Goal: Information Seeking & Learning: Check status

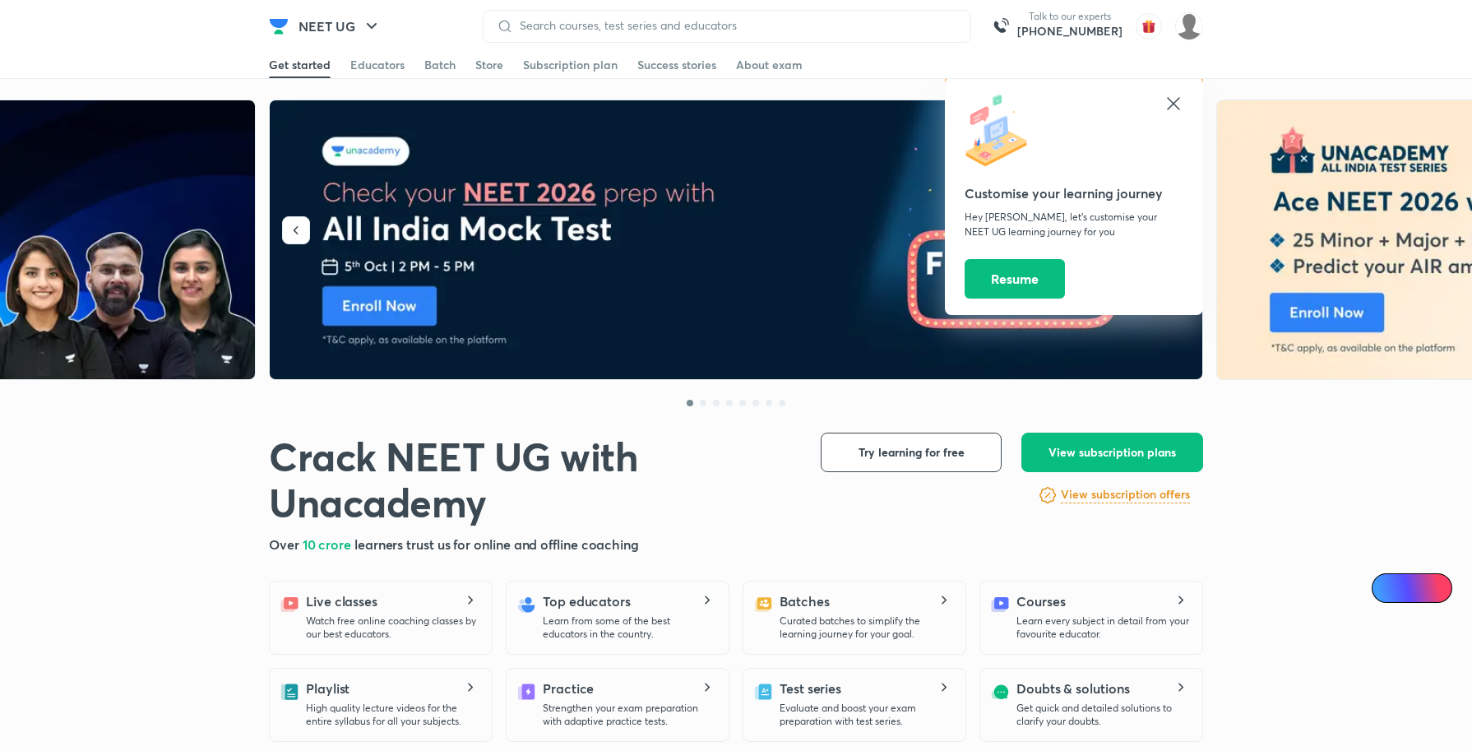
click at [1168, 101] on icon at bounding box center [1174, 104] width 20 height 20
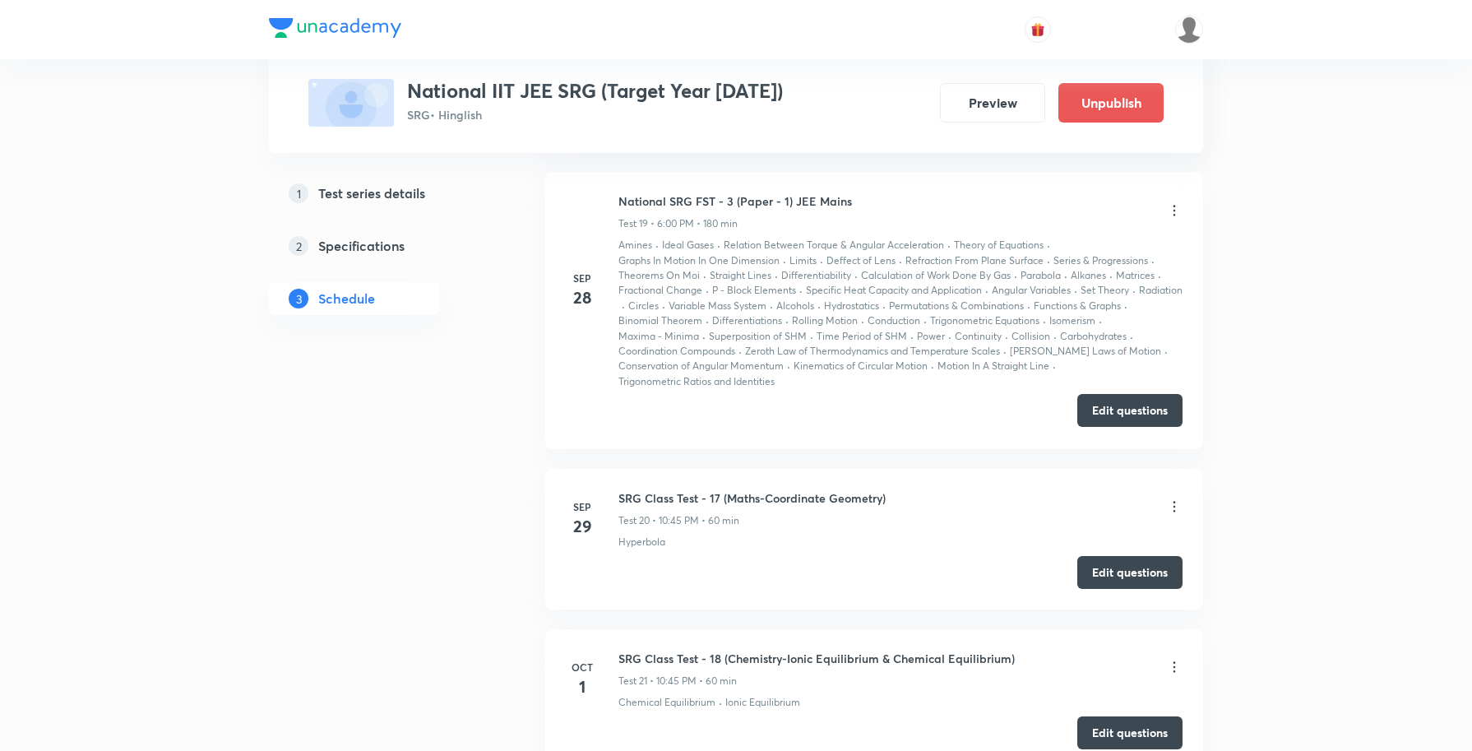
scroll to position [3914, 0]
click at [1173, 514] on icon at bounding box center [1174, 508] width 2 height 11
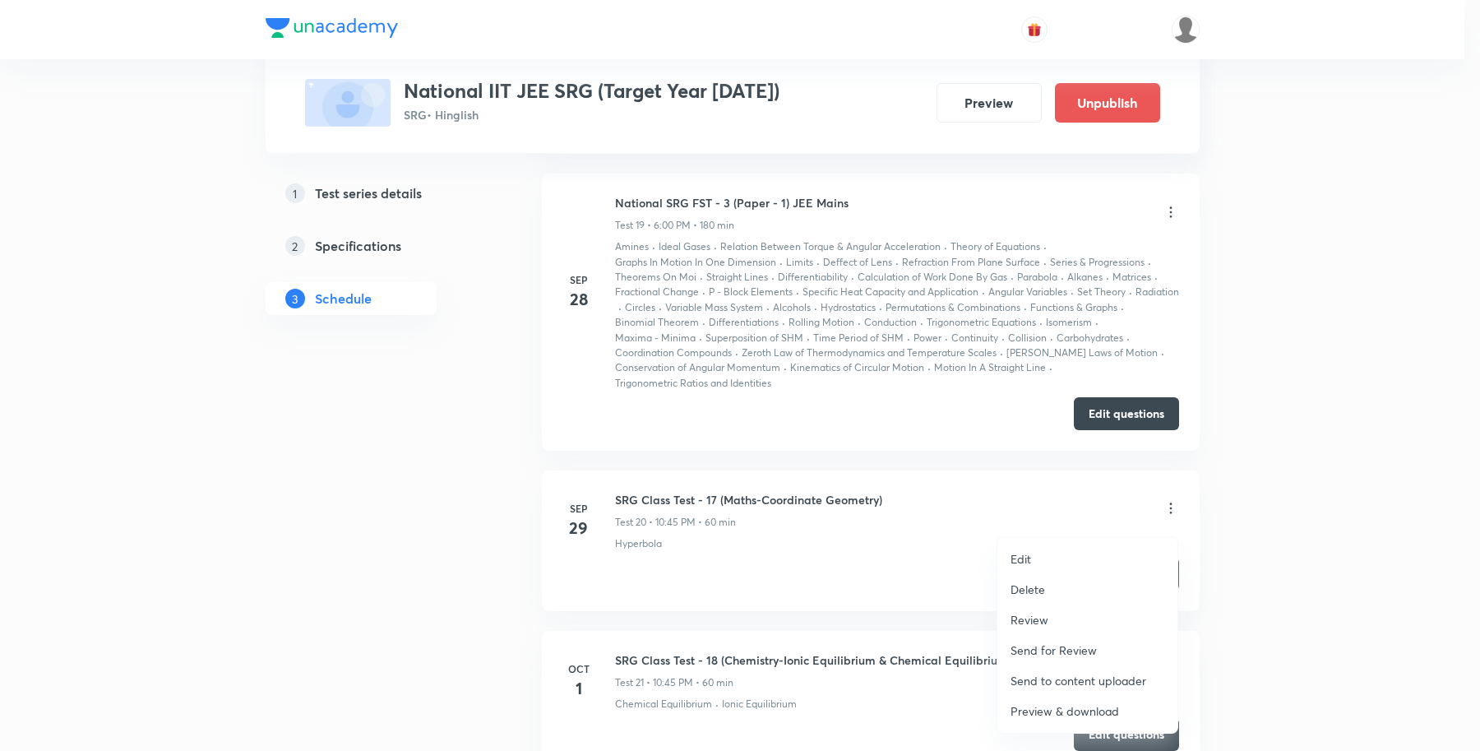
click at [1047, 621] on p "Review" at bounding box center [1030, 619] width 38 height 17
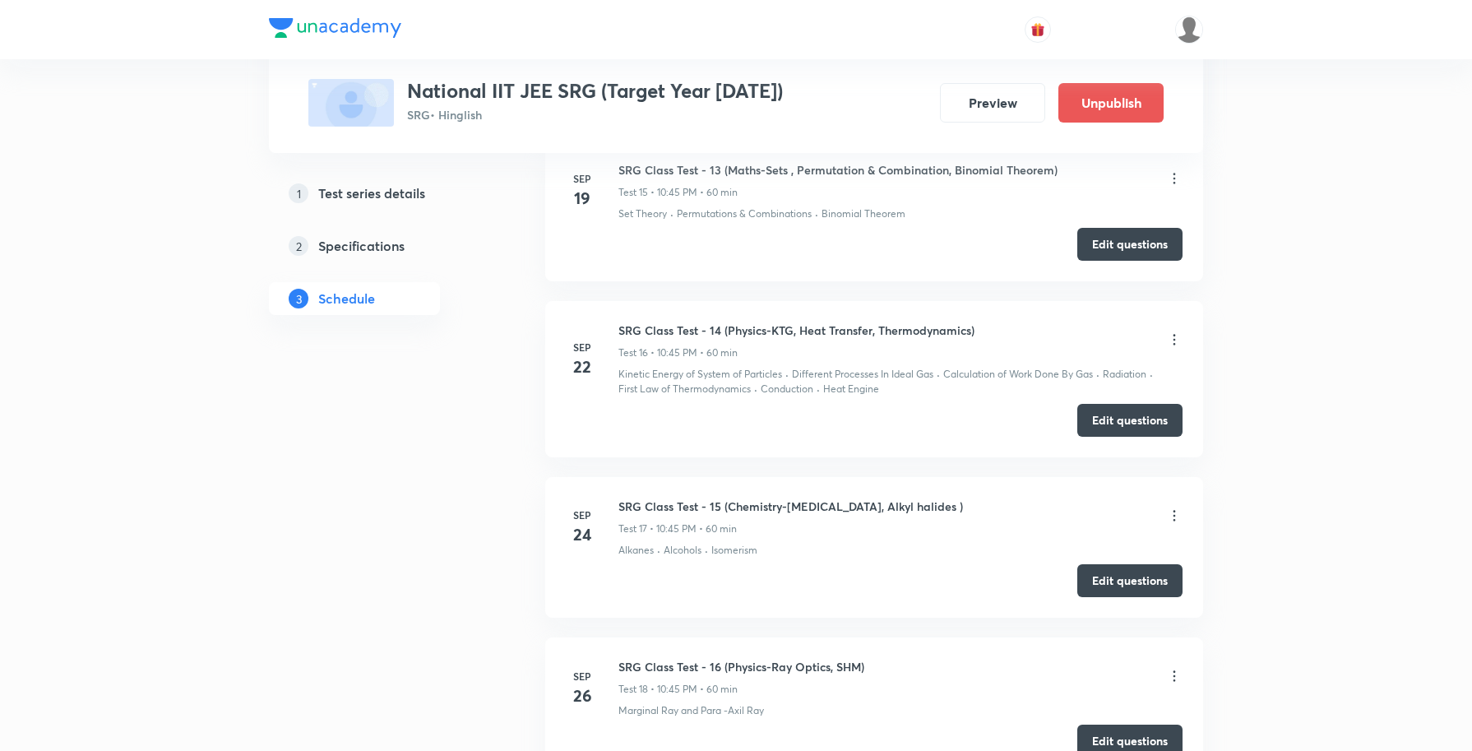
scroll to position [3289, 0]
click at [715, 336] on h6 "SRG Class Test - 14 (Physics-KTG, Heat Transfer, Thermodynamics)" at bounding box center [796, 330] width 356 height 17
drag, startPoint x: 1172, startPoint y: 349, endPoint x: 1206, endPoint y: 362, distance: 36.7
click at [1256, 354] on div "Test Series National IIT JEE SRG (Target Year [DATE]) SRG • Hinglish Preview Un…" at bounding box center [736, 586] width 1472 height 7751
click at [1176, 342] on icon at bounding box center [1174, 340] width 16 height 16
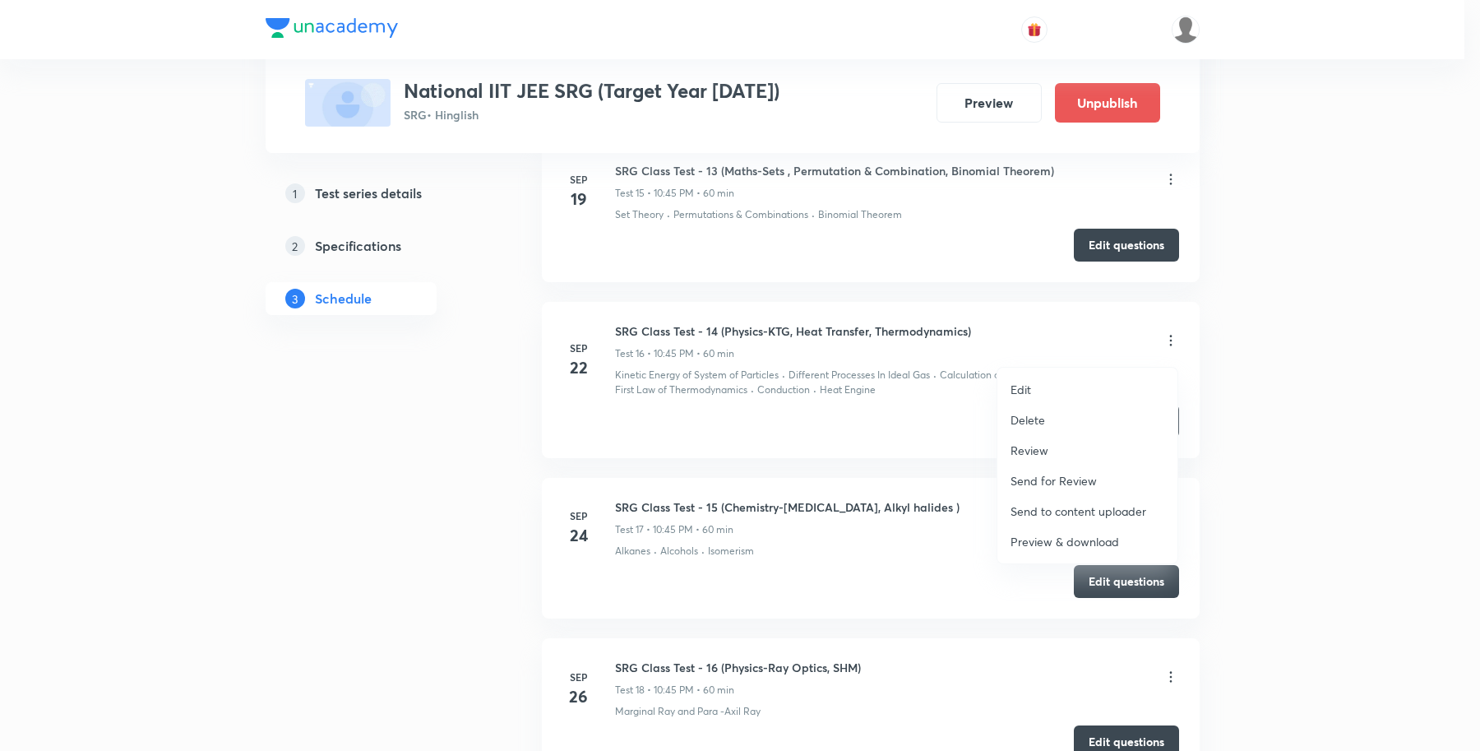
click at [1038, 448] on p "Review" at bounding box center [1030, 450] width 38 height 17
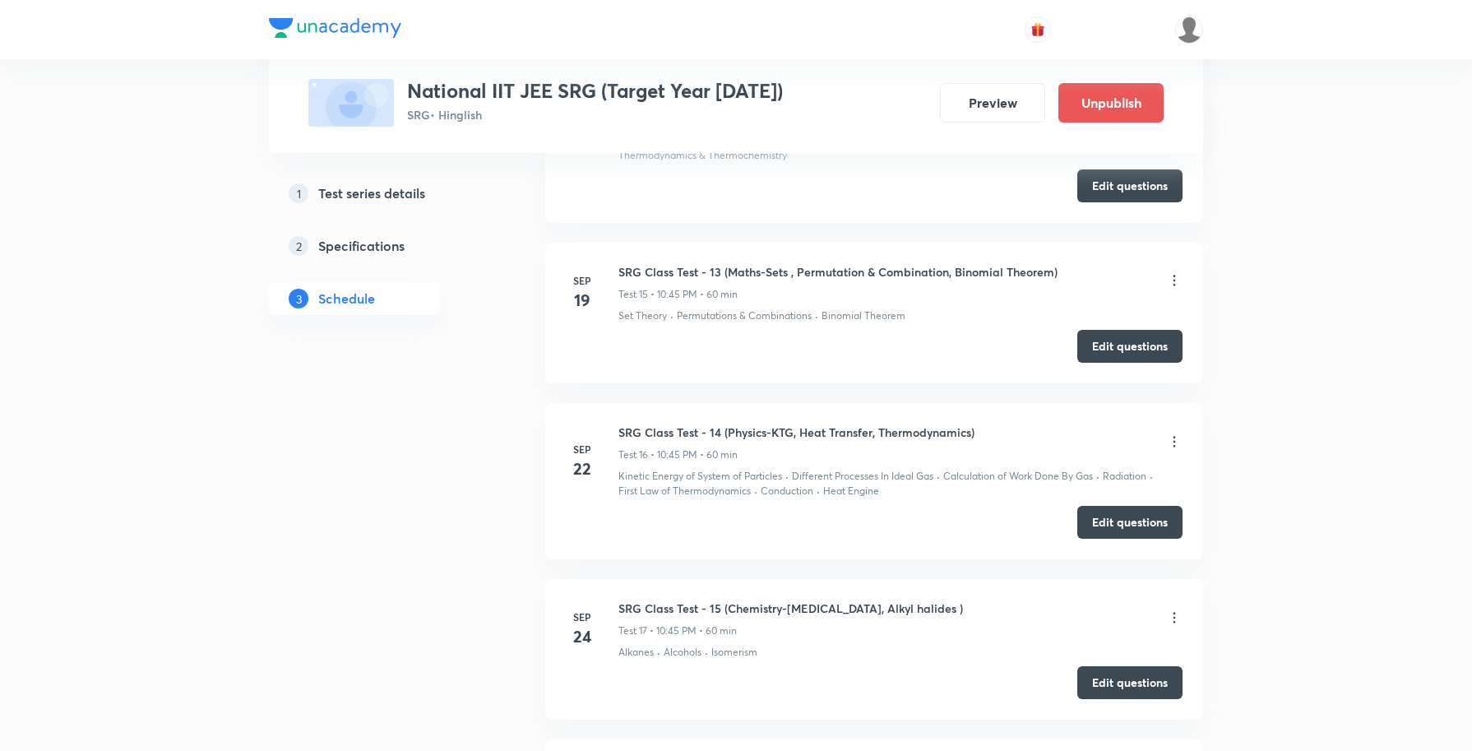
scroll to position [3289, 0]
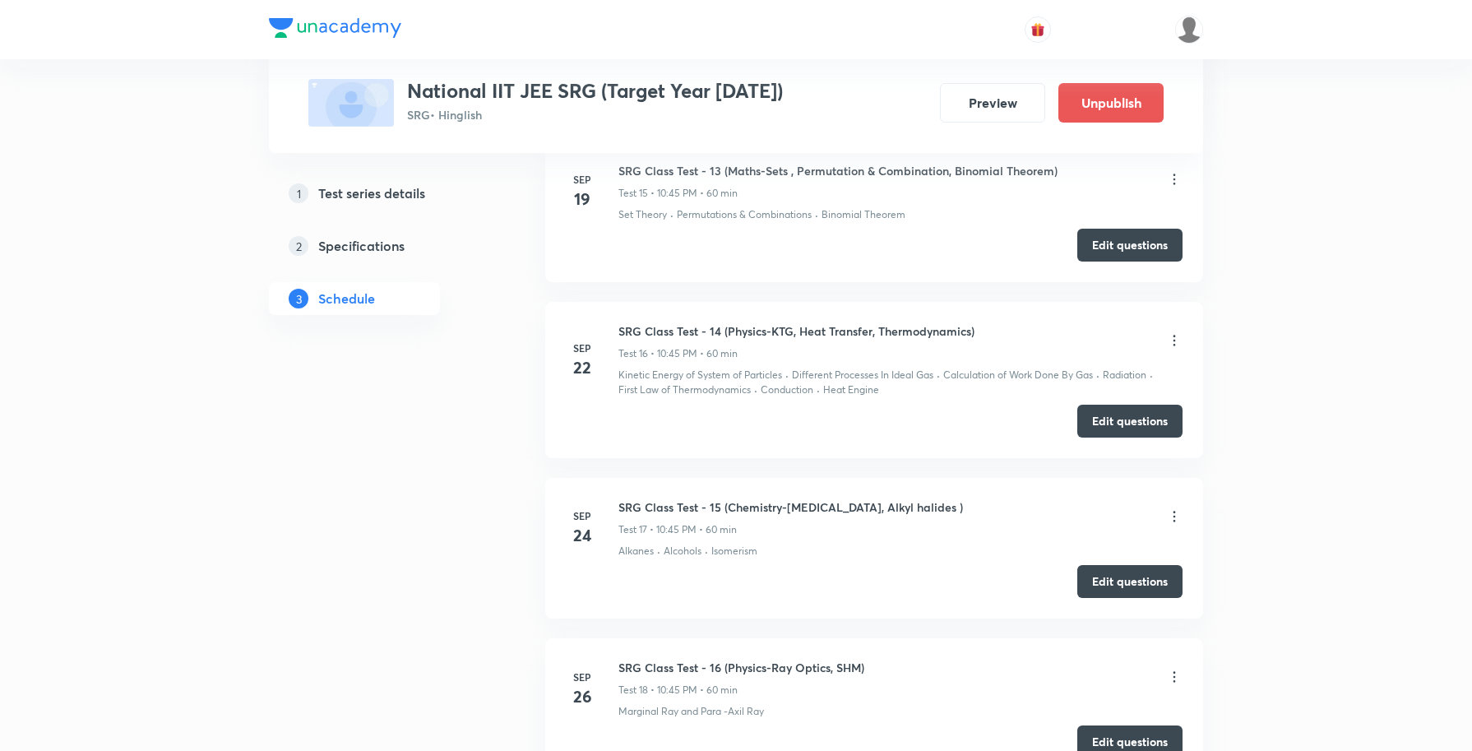
click at [671, 339] on h6 "SRG Class Test - 14 (Physics-KTG, Heat Transfer, Thermodynamics)" at bounding box center [796, 330] width 356 height 17
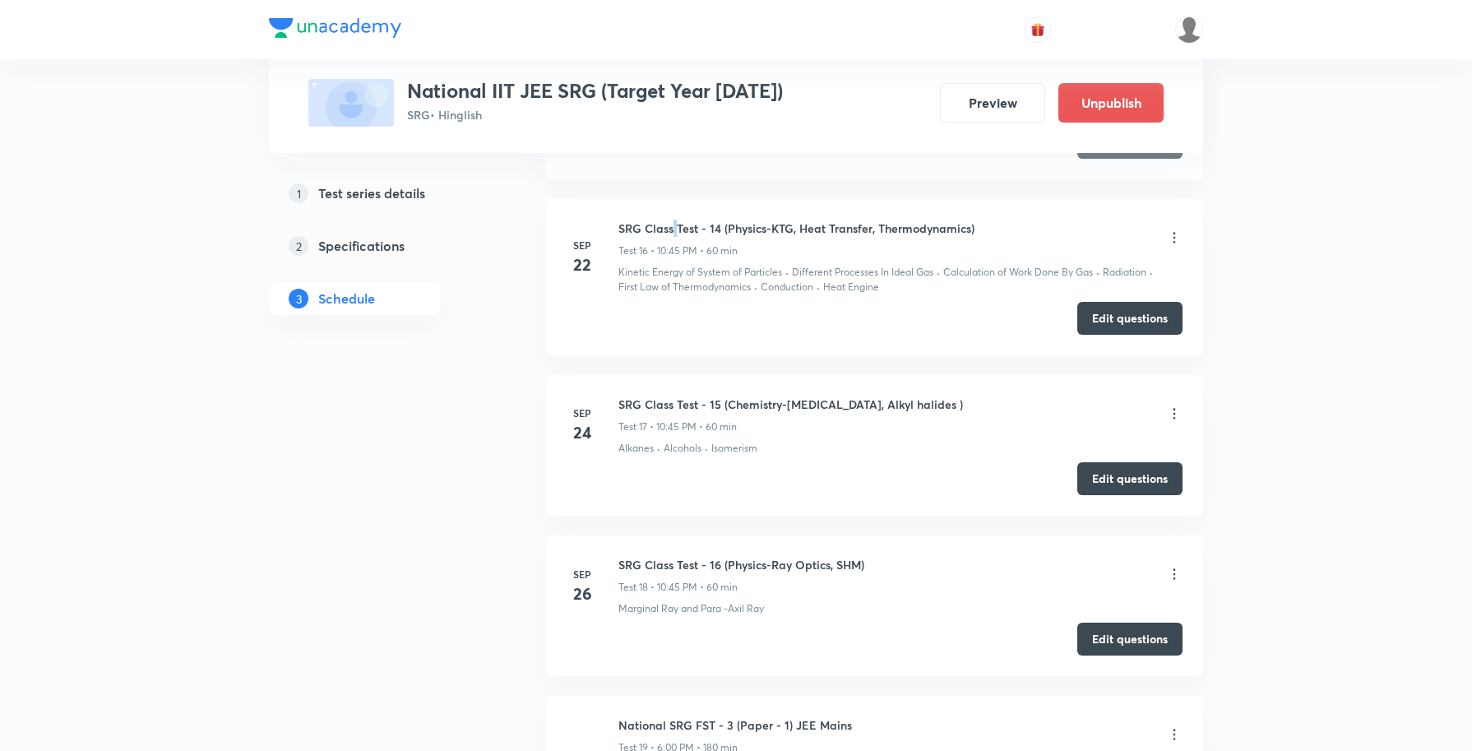
scroll to position [3495, 0]
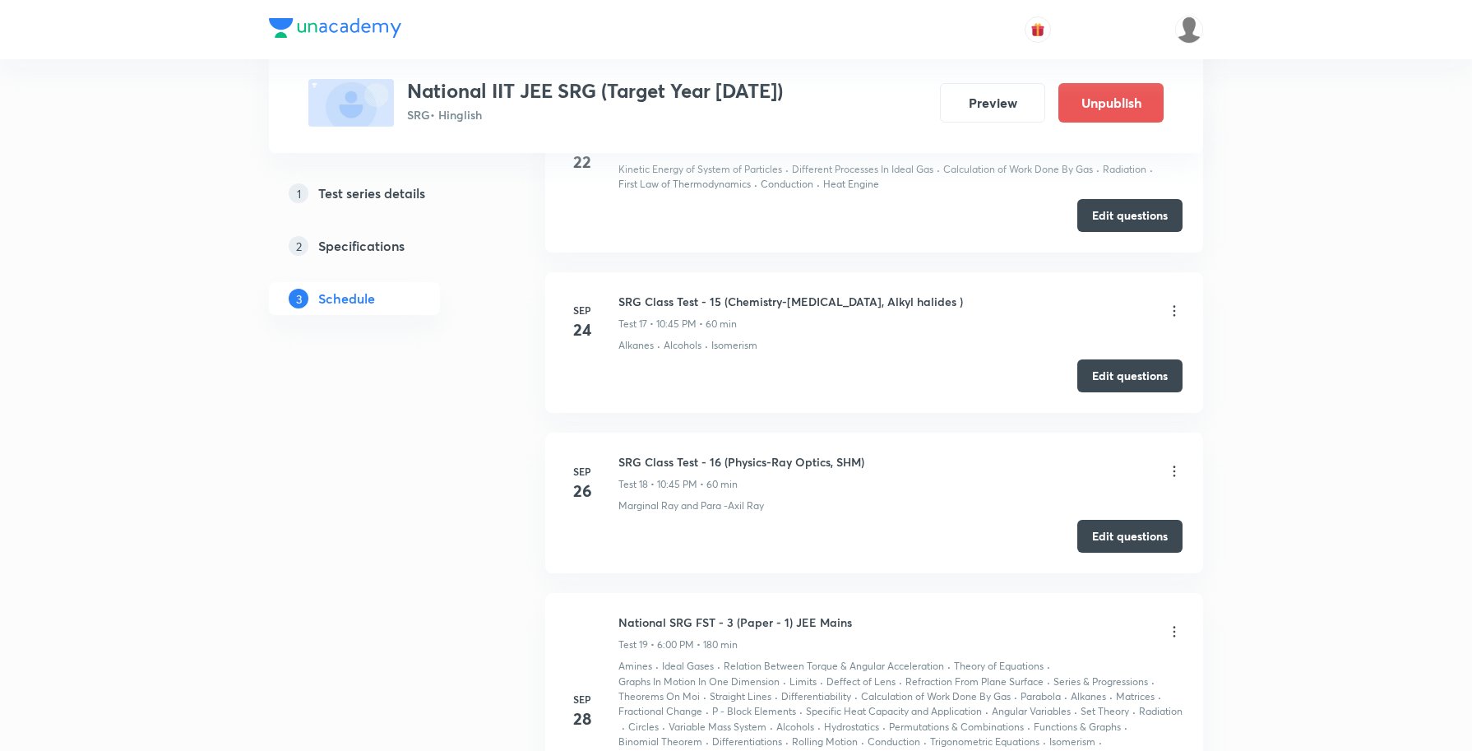
click at [1172, 318] on icon at bounding box center [1174, 311] width 16 height 16
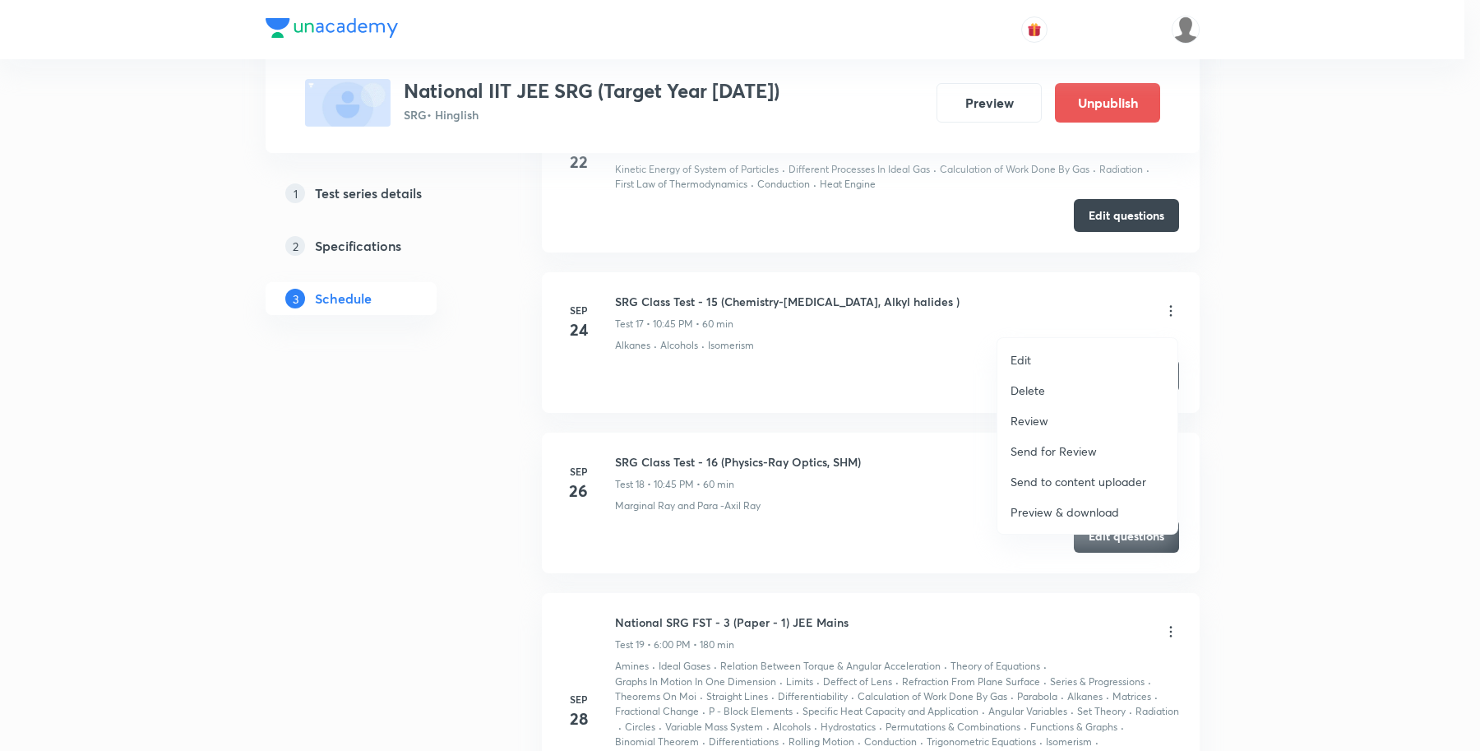
click at [1058, 414] on li "Review" at bounding box center [1088, 420] width 180 height 30
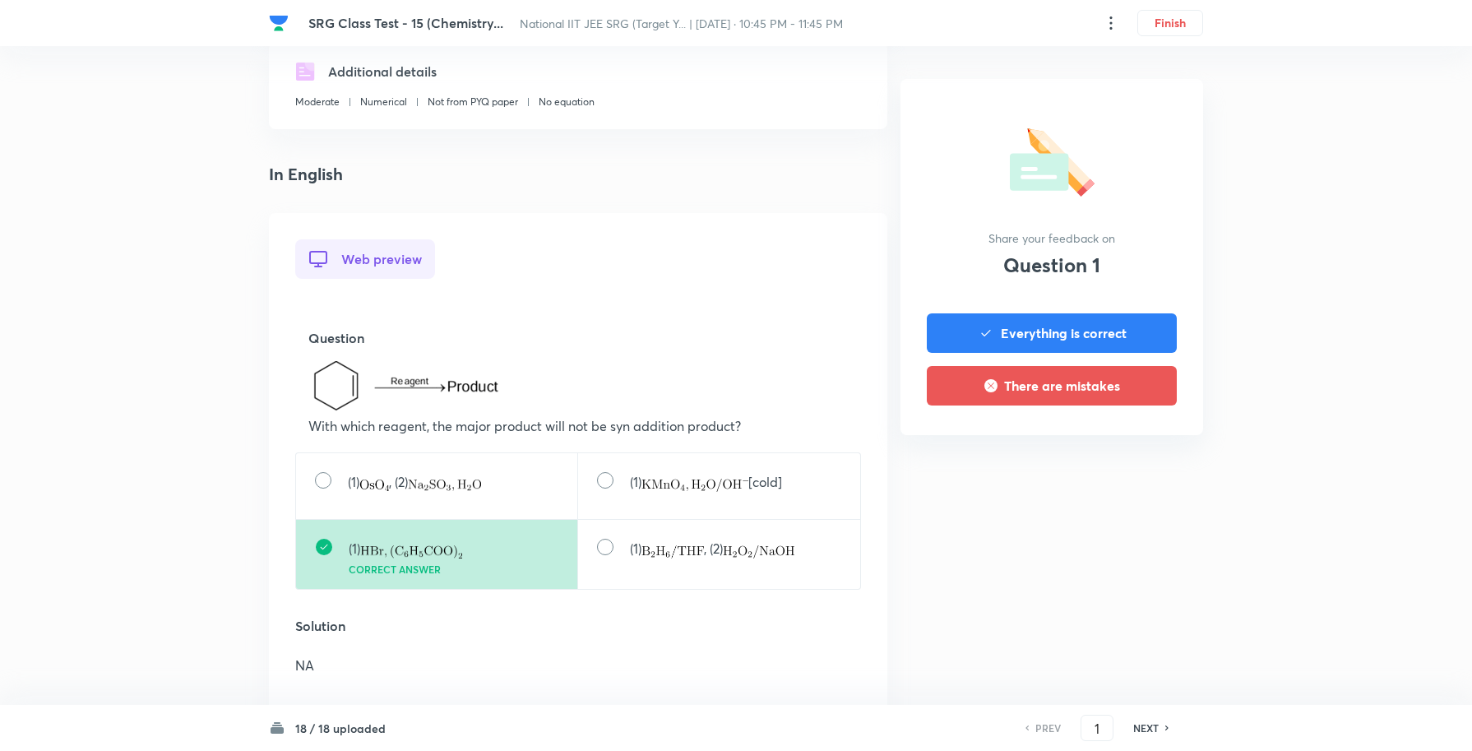
scroll to position [308, 0]
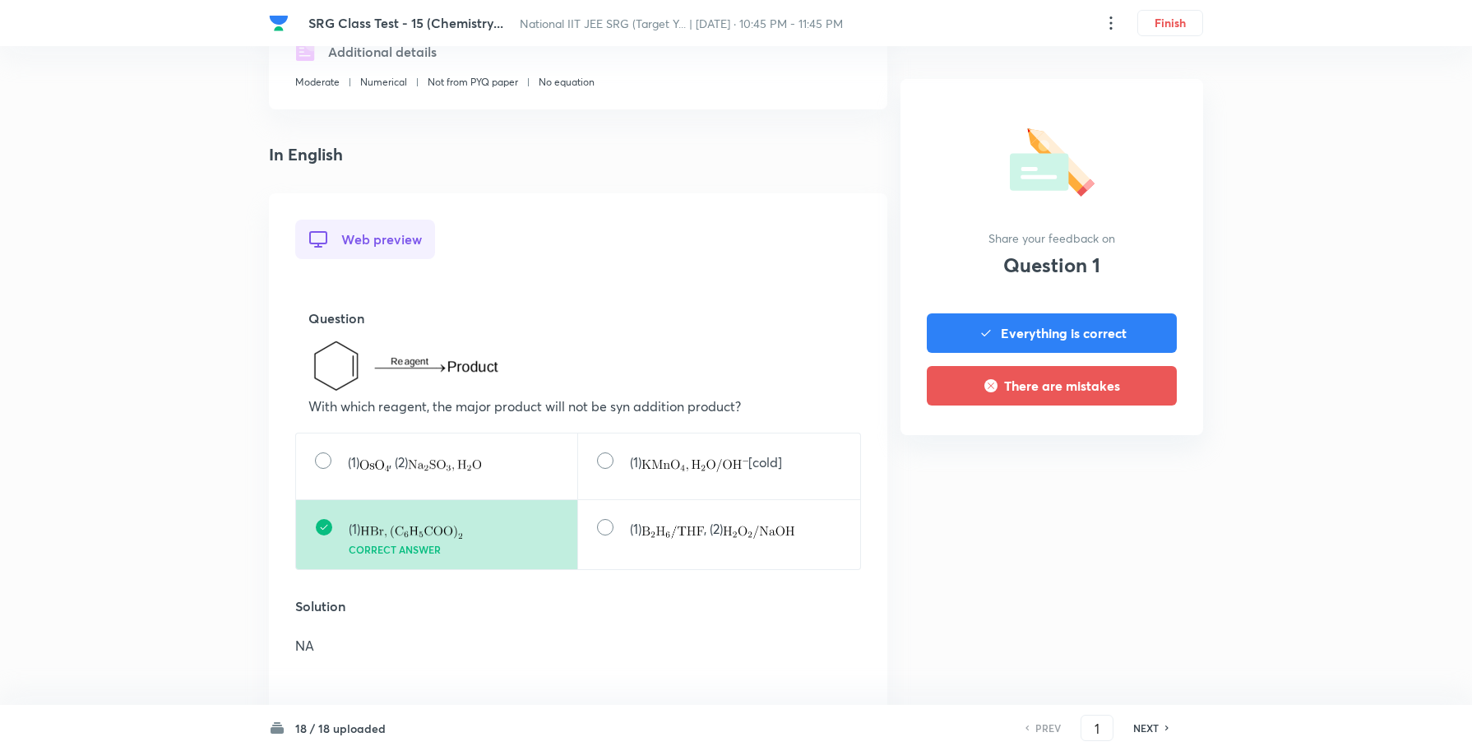
click at [1146, 729] on h6 "NEXT" at bounding box center [1145, 727] width 25 height 15
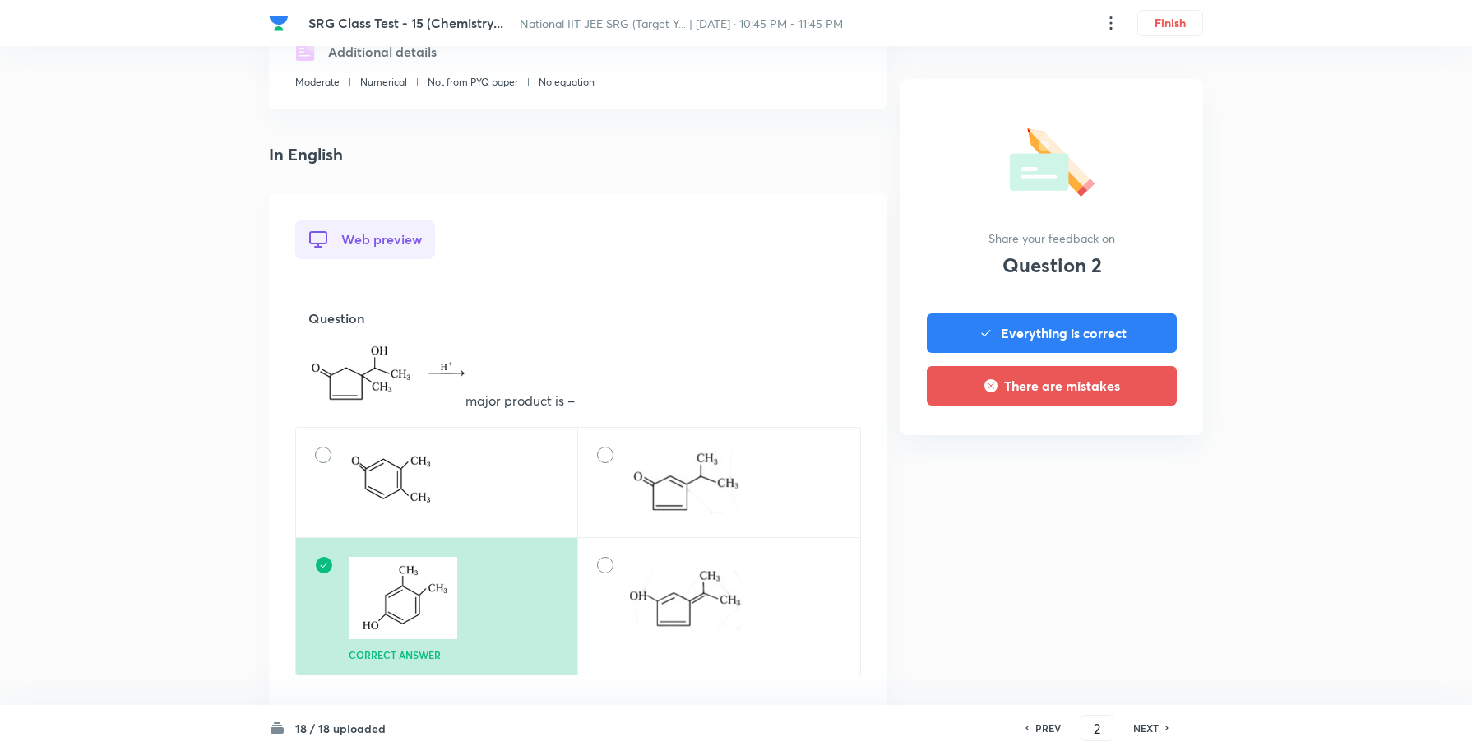
scroll to position [0, 0]
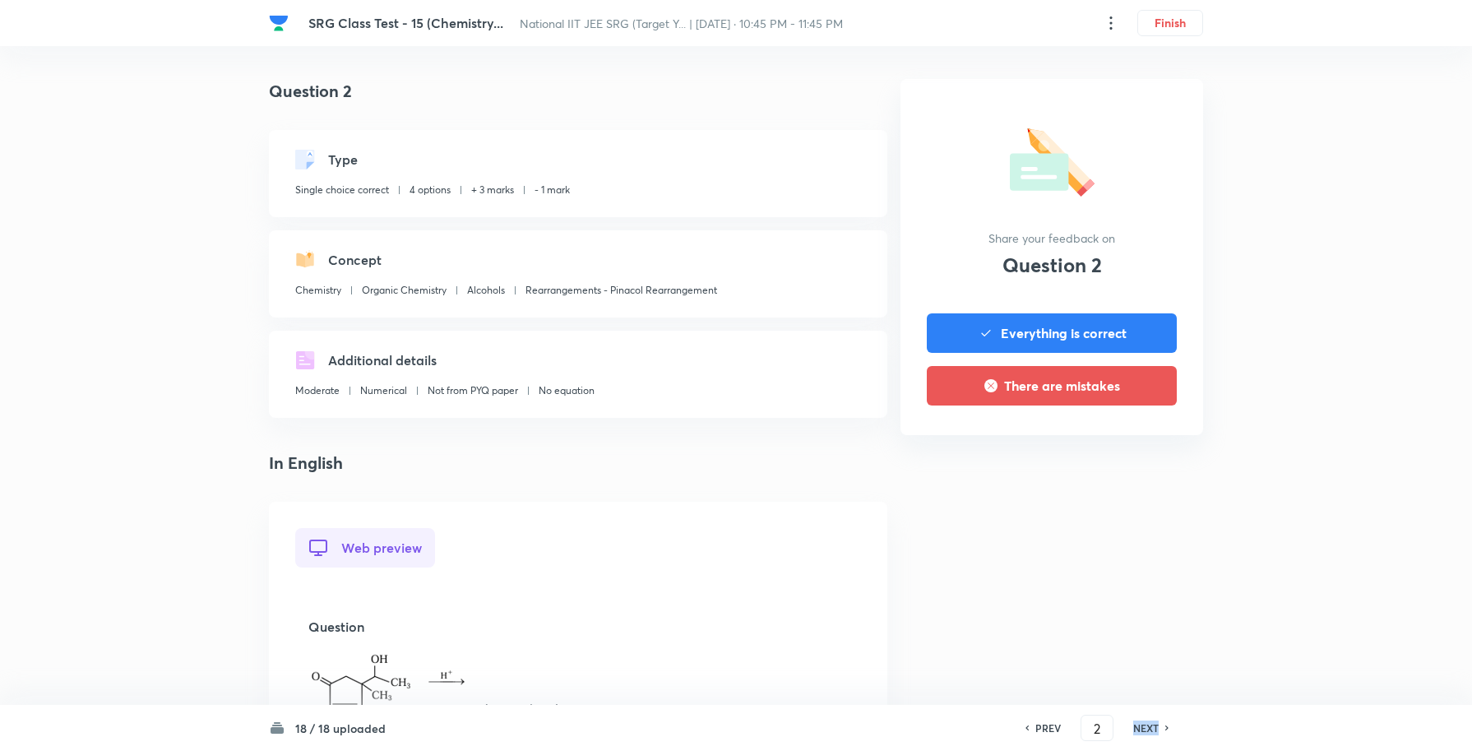
click at [1146, 729] on h6 "NEXT" at bounding box center [1145, 727] width 25 height 15
drag, startPoint x: 1103, startPoint y: 724, endPoint x: 962, endPoint y: 708, distance: 141.5
click at [991, 724] on div "PREV 5 ​ NEXT" at bounding box center [1097, 728] width 212 height 26
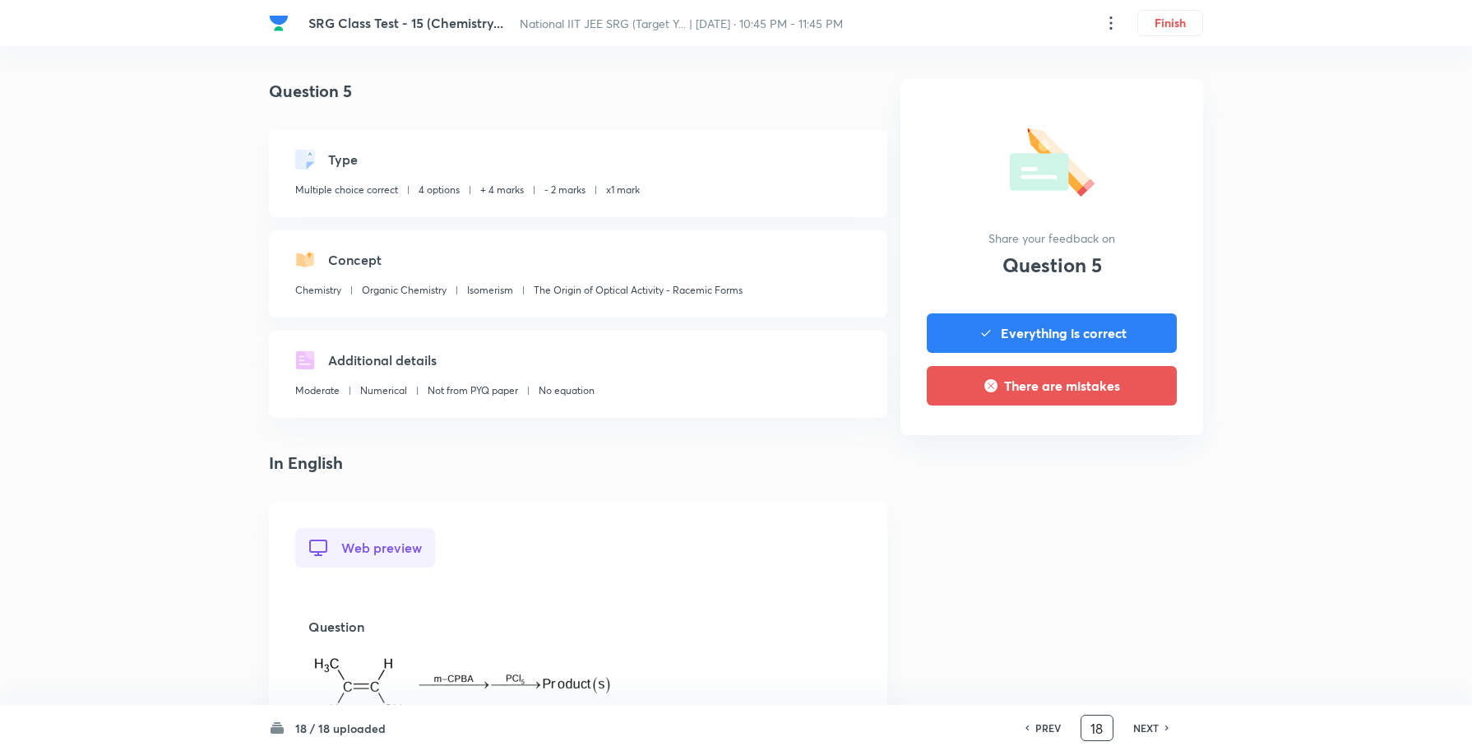
type input "18"
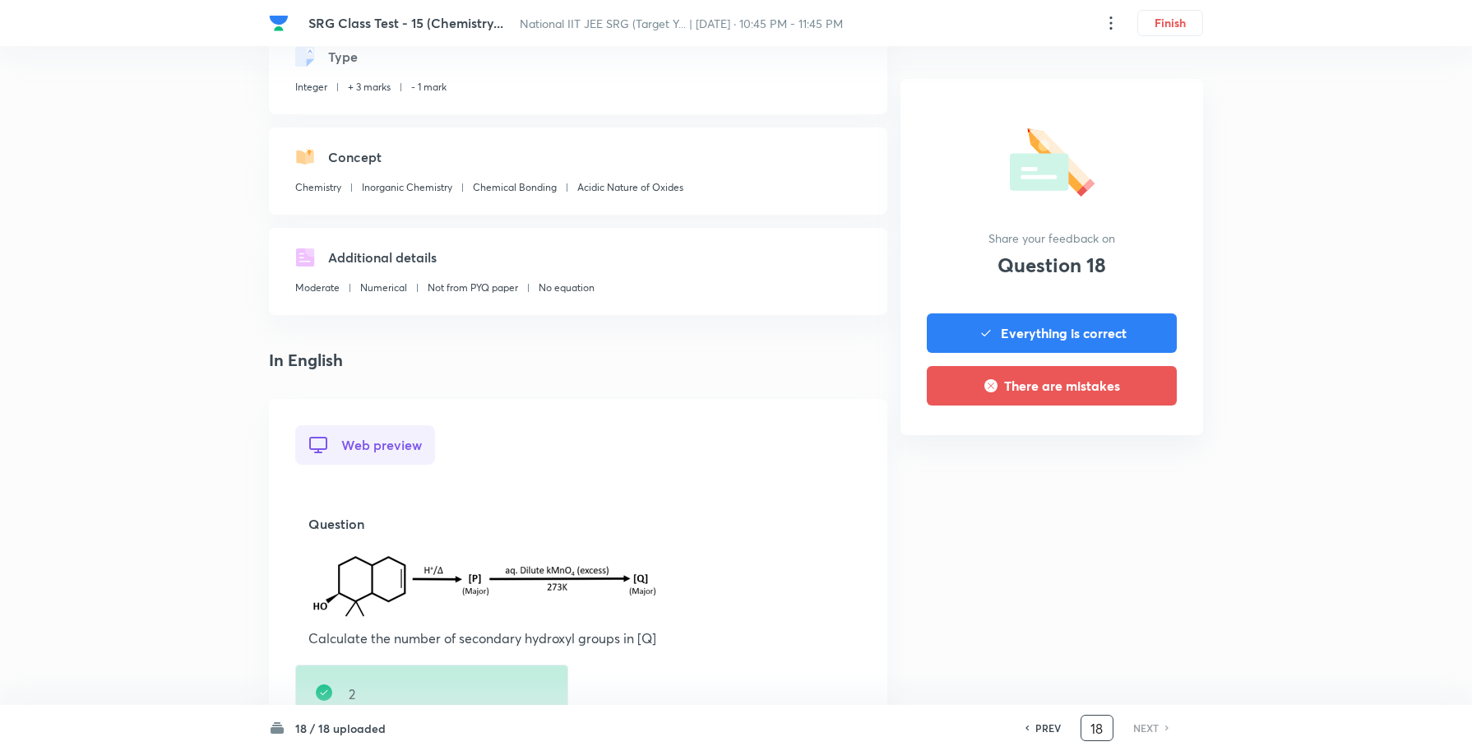
scroll to position [308, 0]
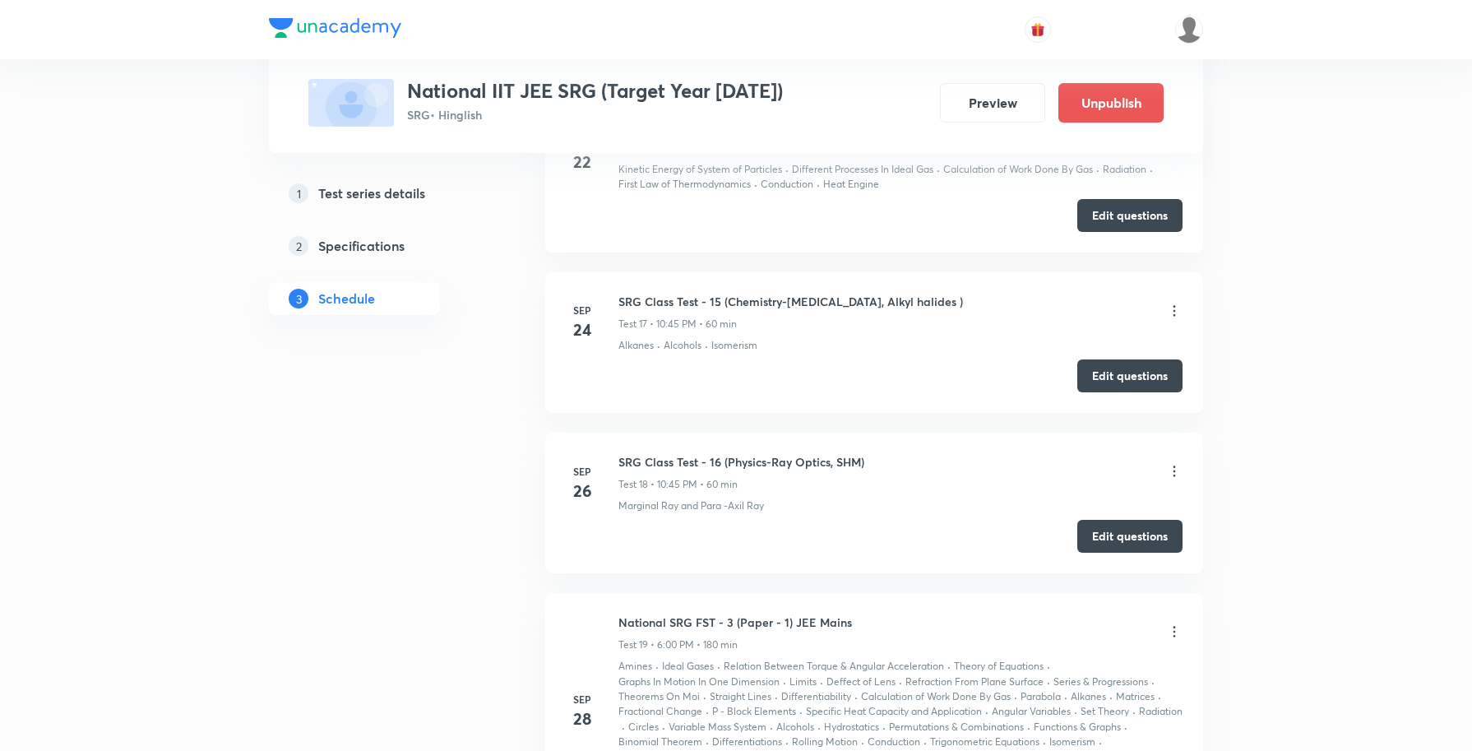
scroll to position [3598, 0]
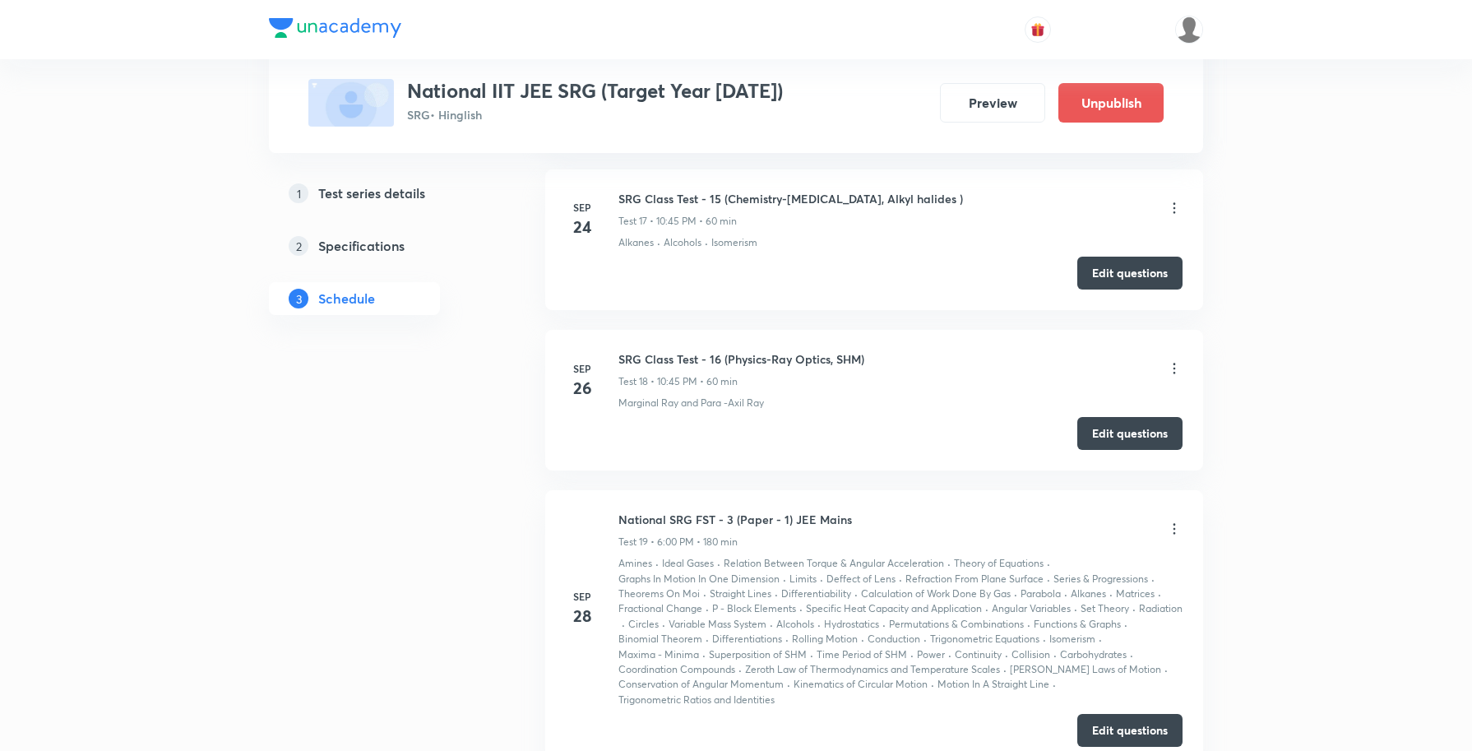
click at [1173, 377] on icon at bounding box center [1174, 368] width 16 height 16
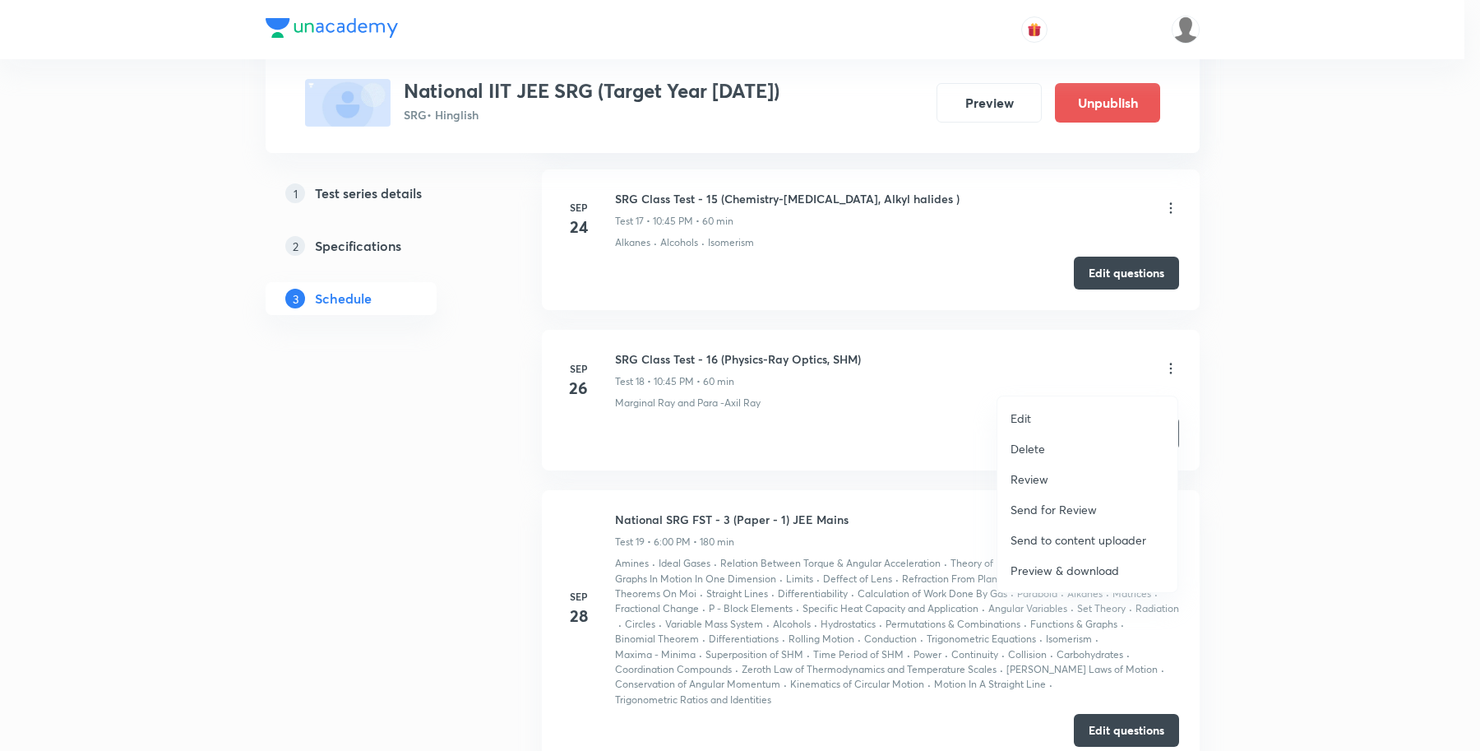
click at [1045, 479] on p "Review" at bounding box center [1030, 478] width 38 height 17
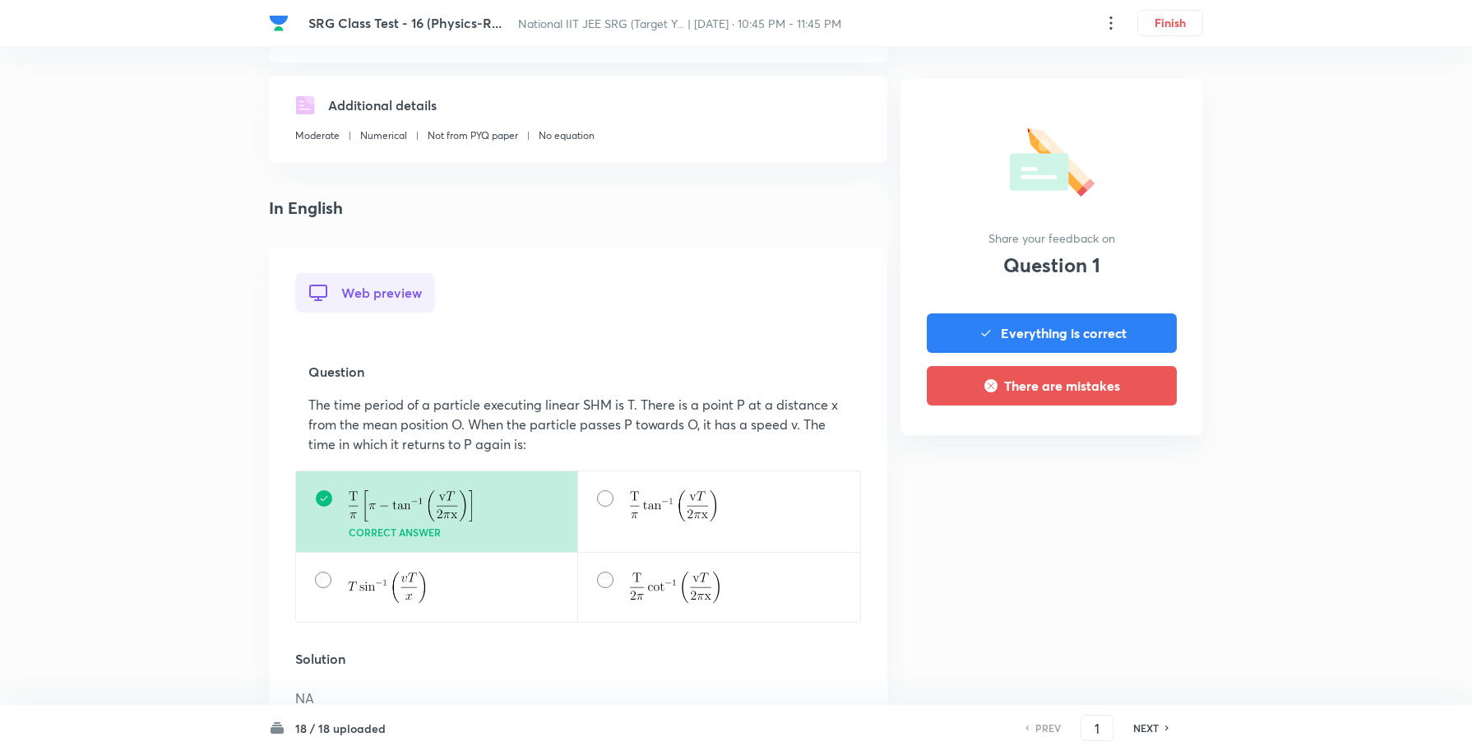
scroll to position [308, 0]
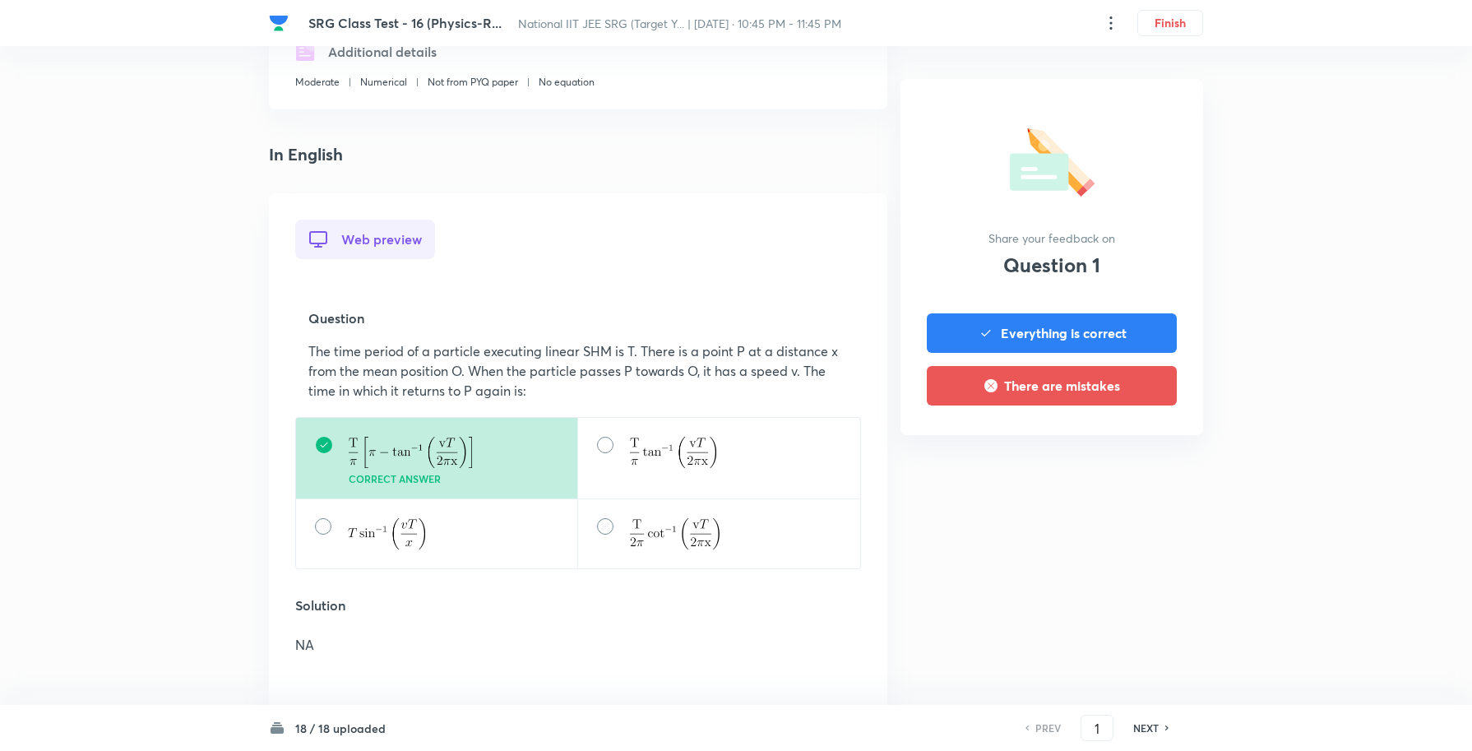
click at [1141, 729] on h6 "NEXT" at bounding box center [1145, 727] width 25 height 15
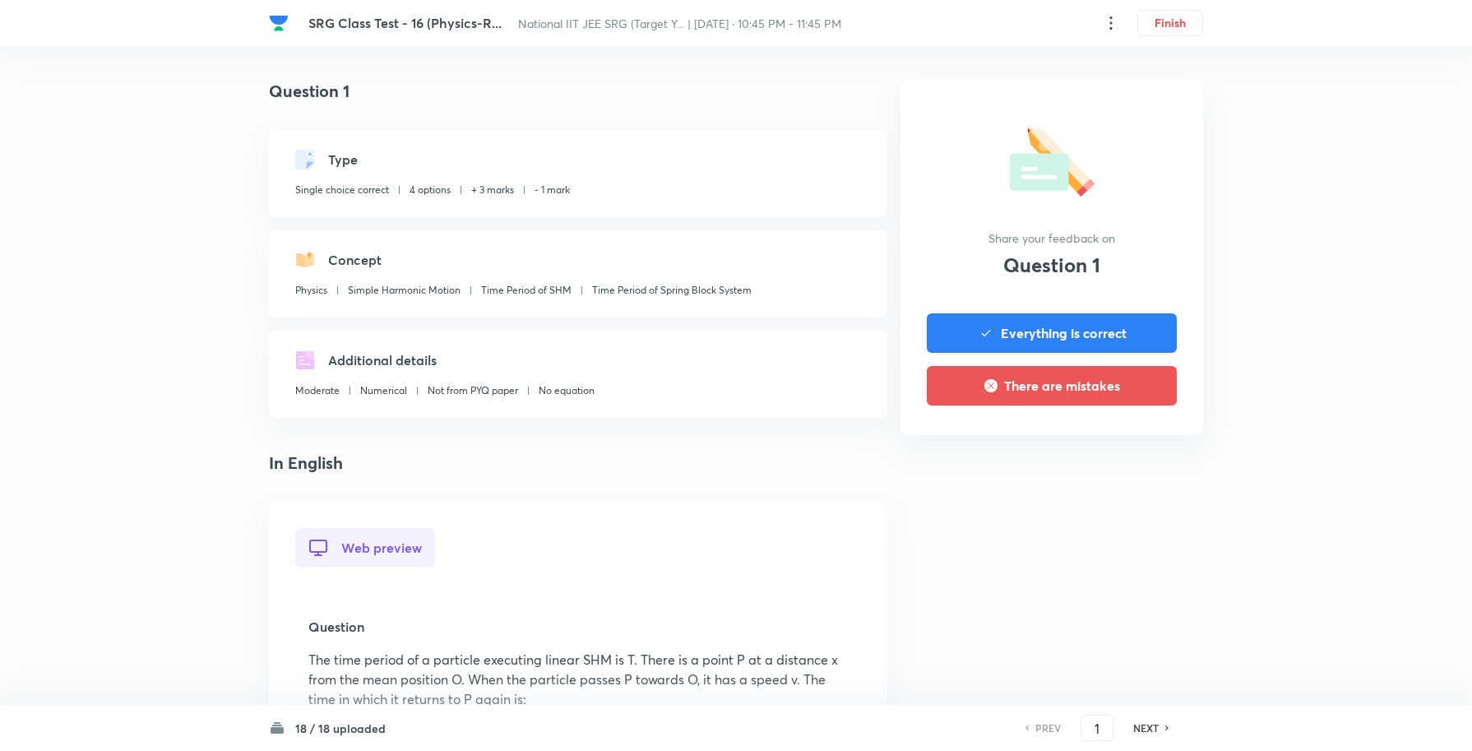
type input "2"
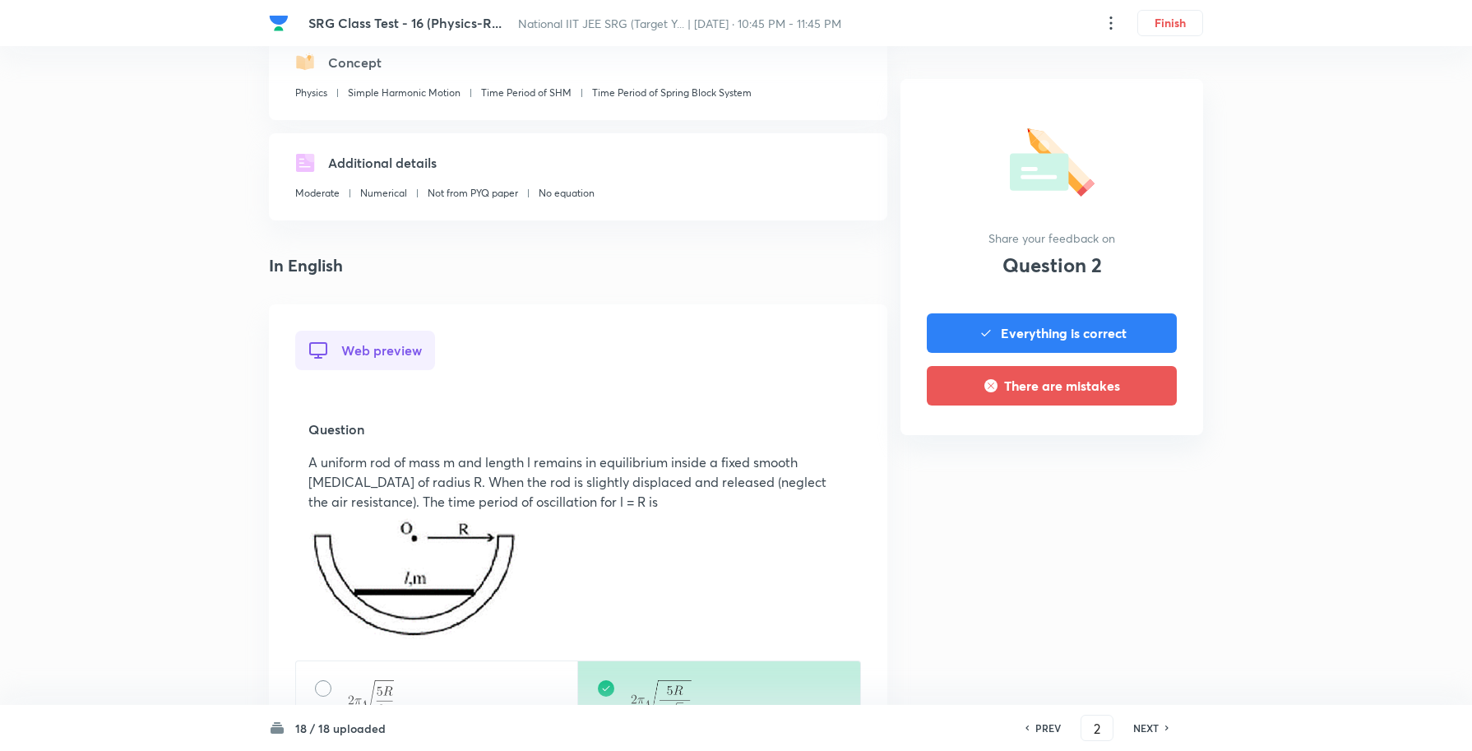
scroll to position [206, 0]
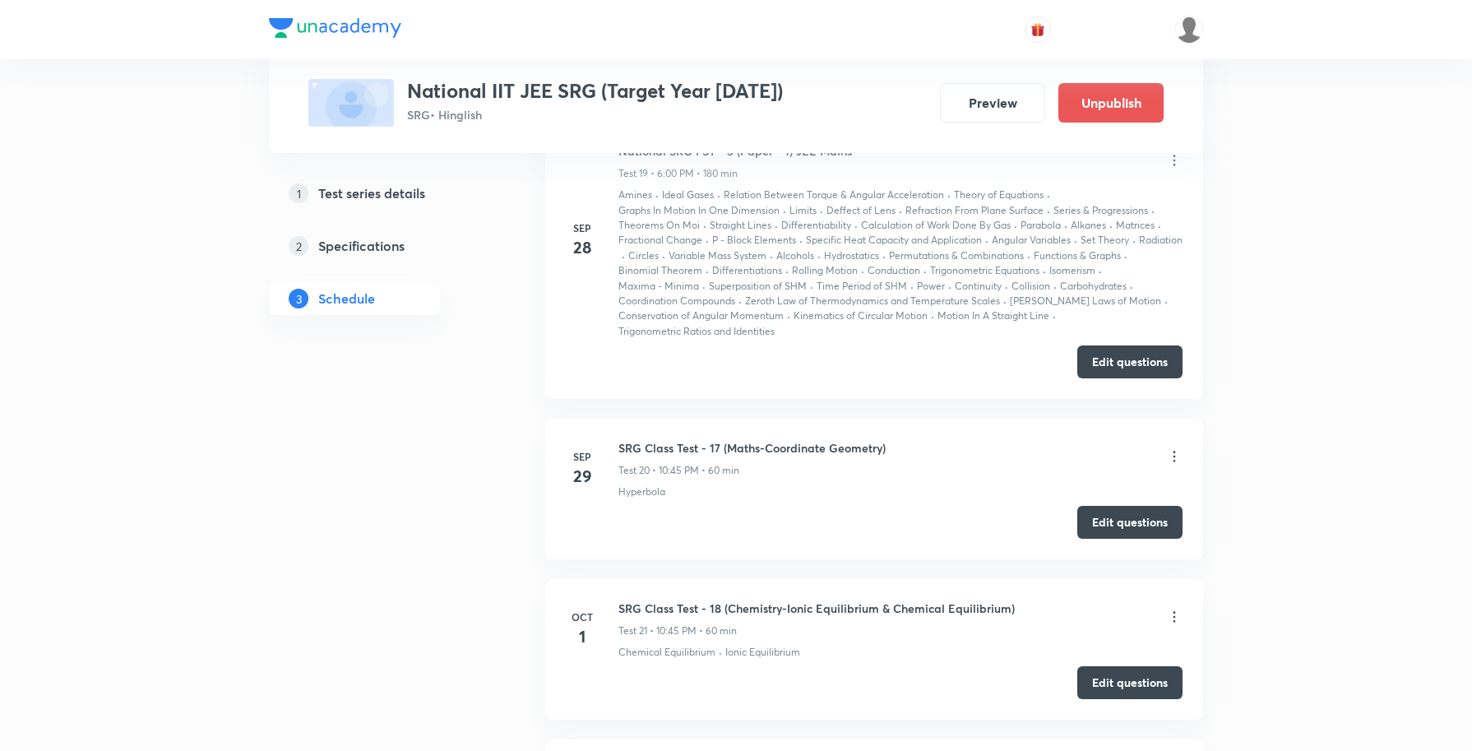
scroll to position [4009, 0]
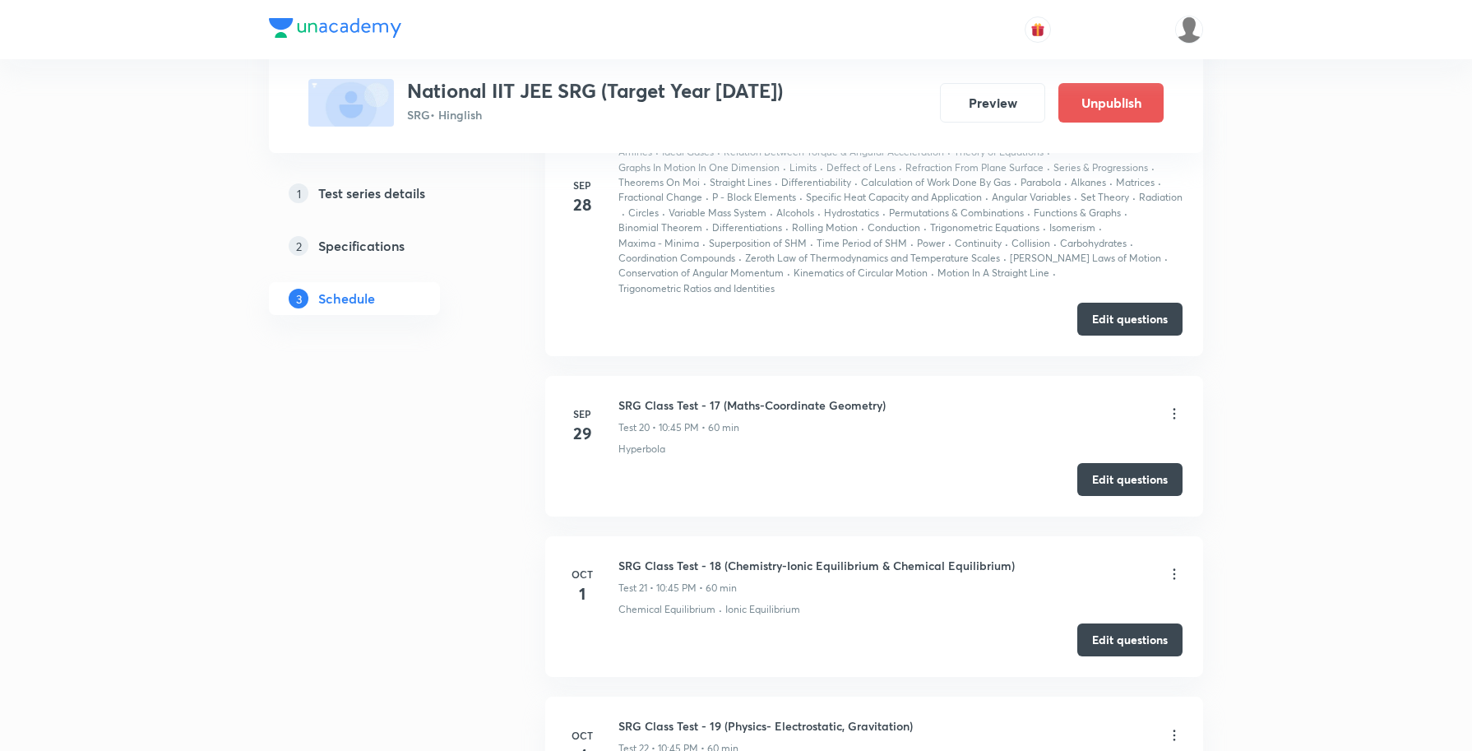
click at [1176, 422] on icon at bounding box center [1174, 413] width 16 height 16
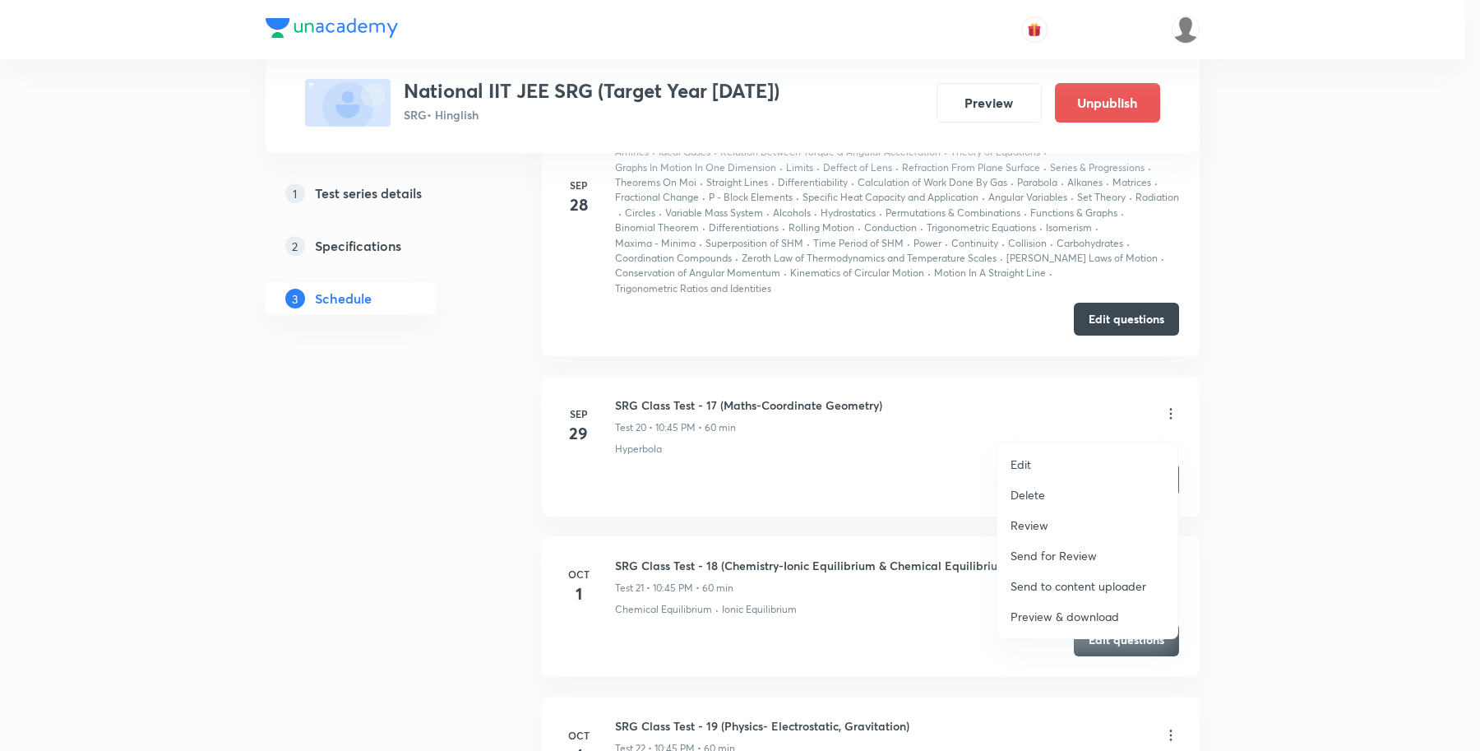
click at [1040, 518] on p "Review" at bounding box center [1030, 524] width 38 height 17
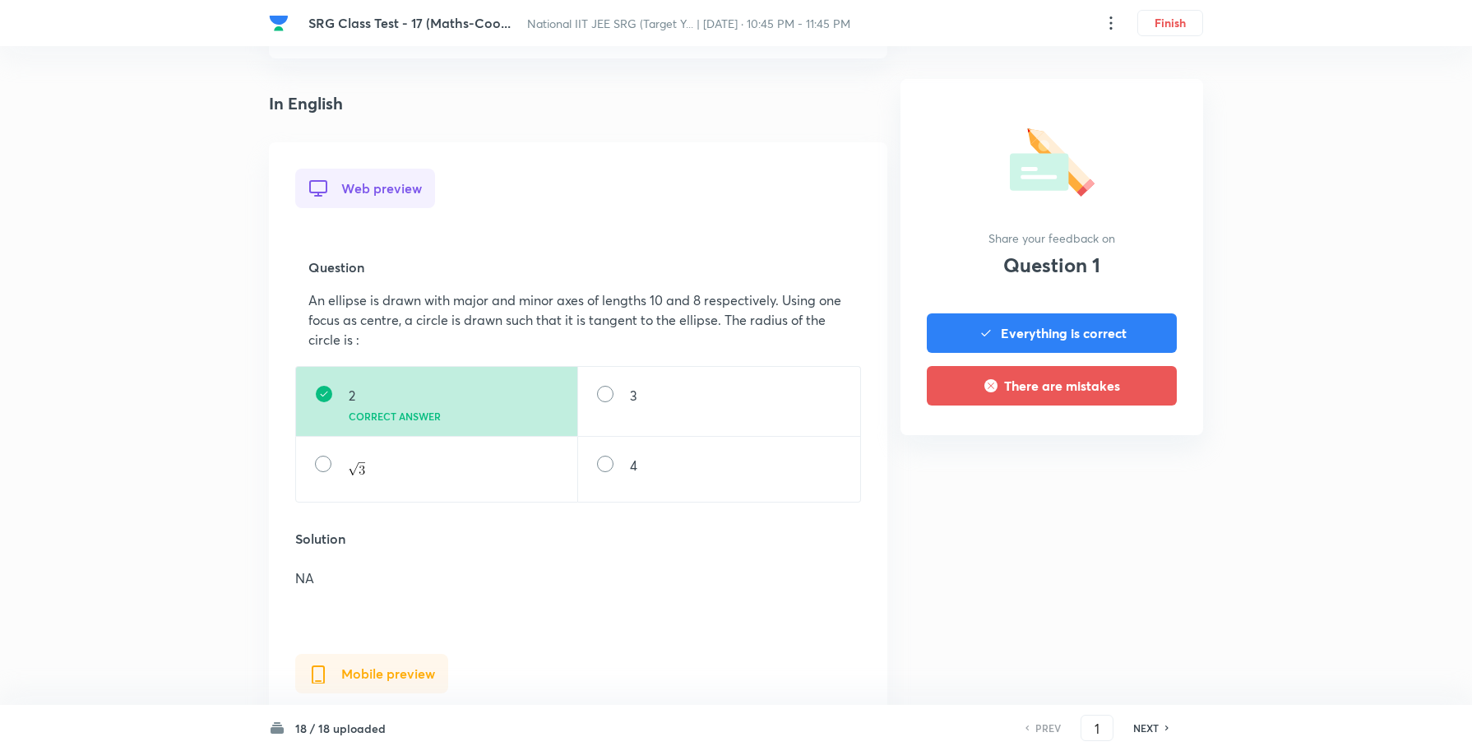
scroll to position [308, 0]
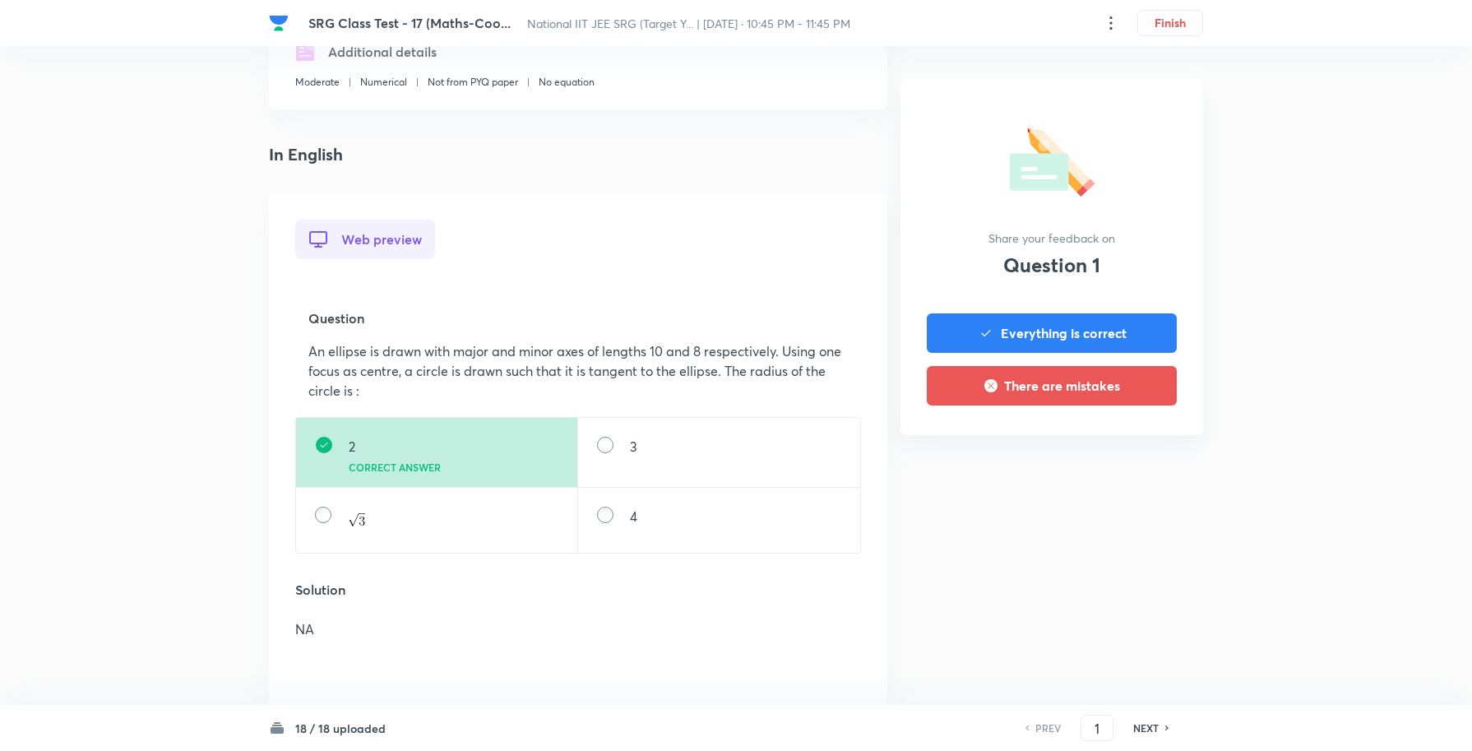
click at [1141, 728] on h6 "NEXT" at bounding box center [1145, 727] width 25 height 15
type input "2"
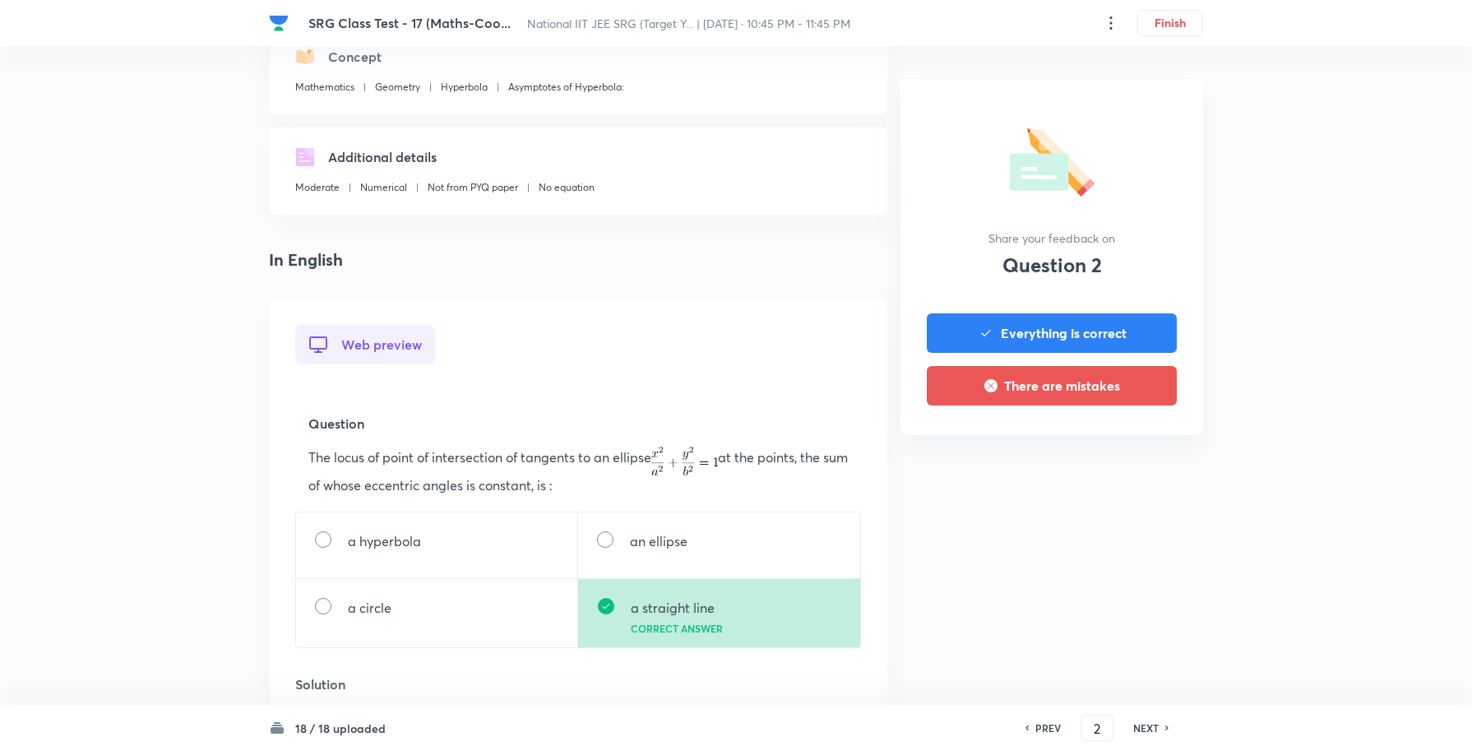
scroll to position [206, 0]
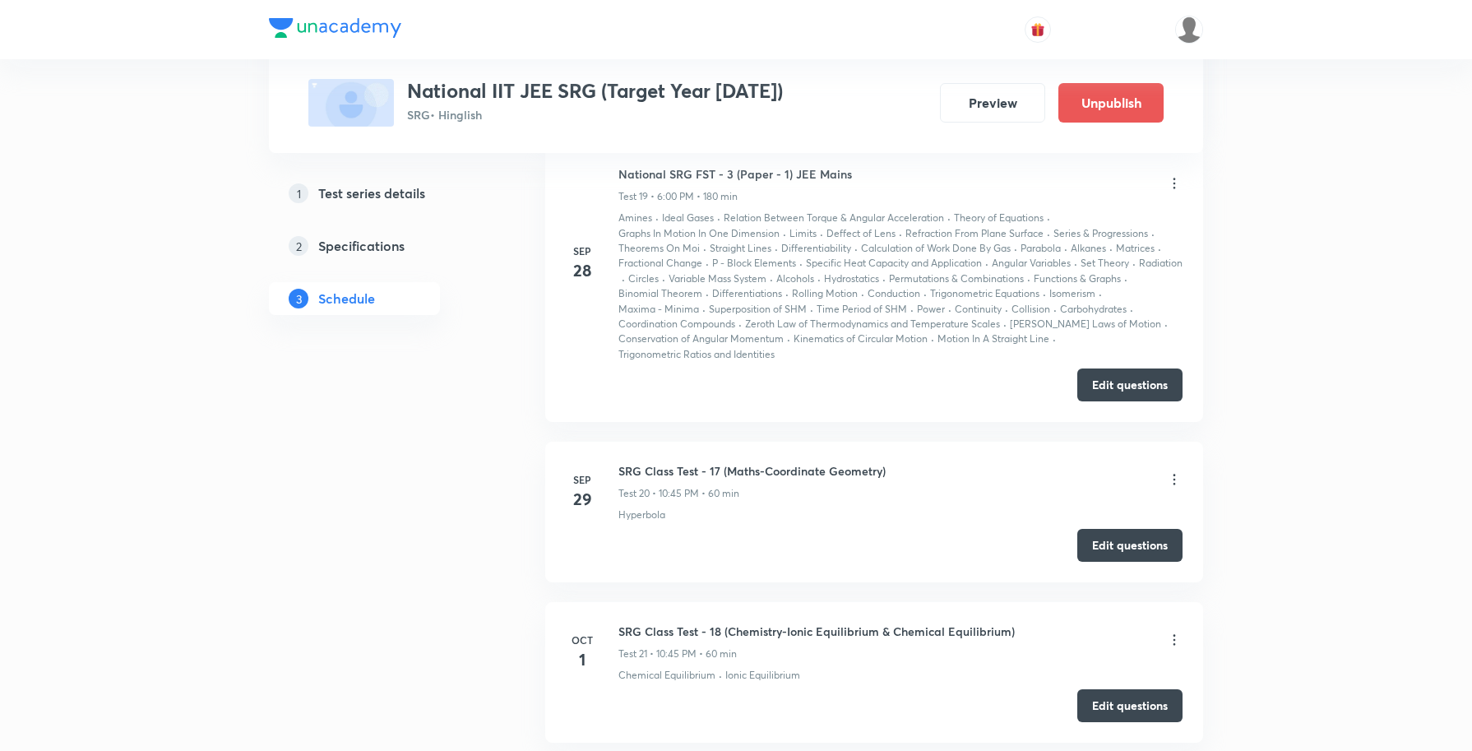
scroll to position [4215, 0]
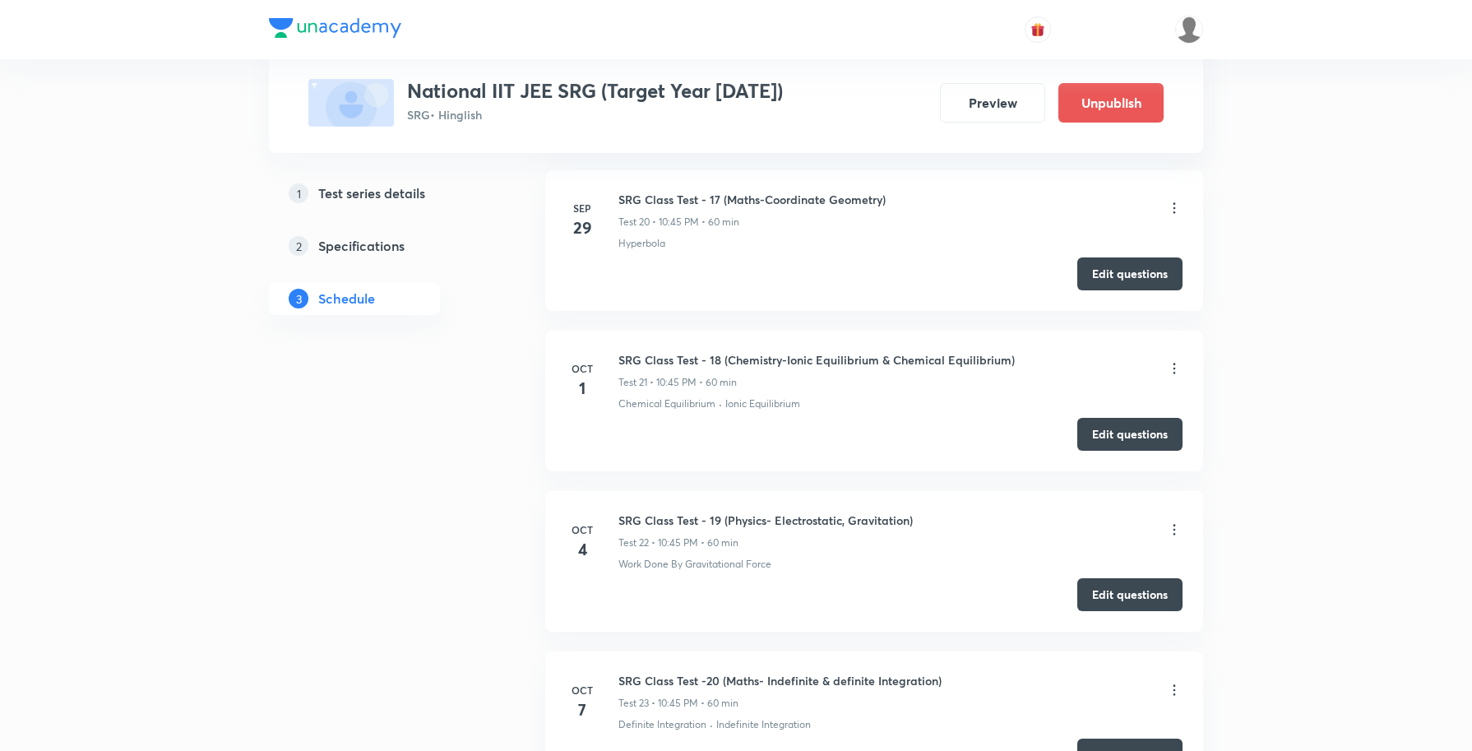
click at [1173, 374] on icon at bounding box center [1174, 368] width 2 height 11
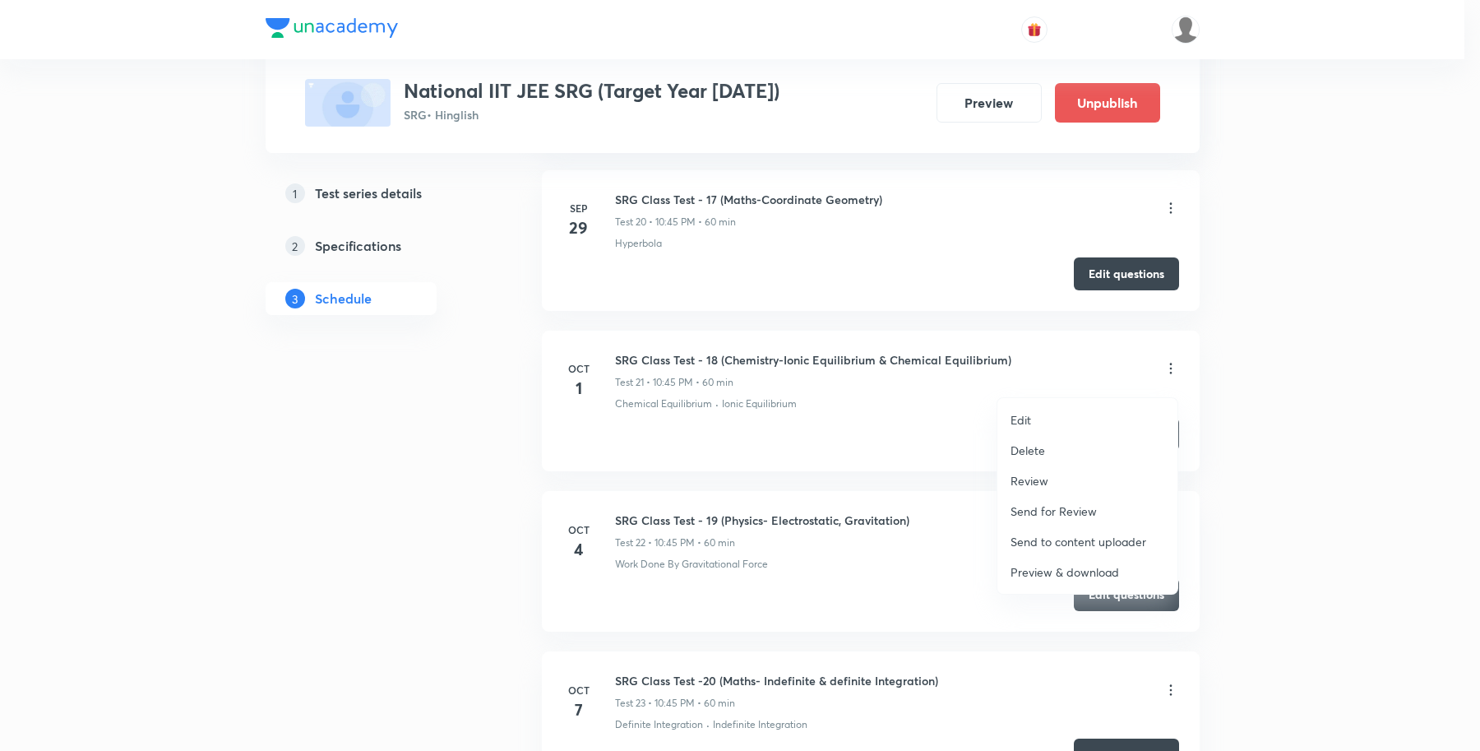
click at [1042, 479] on p "Review" at bounding box center [1030, 480] width 38 height 17
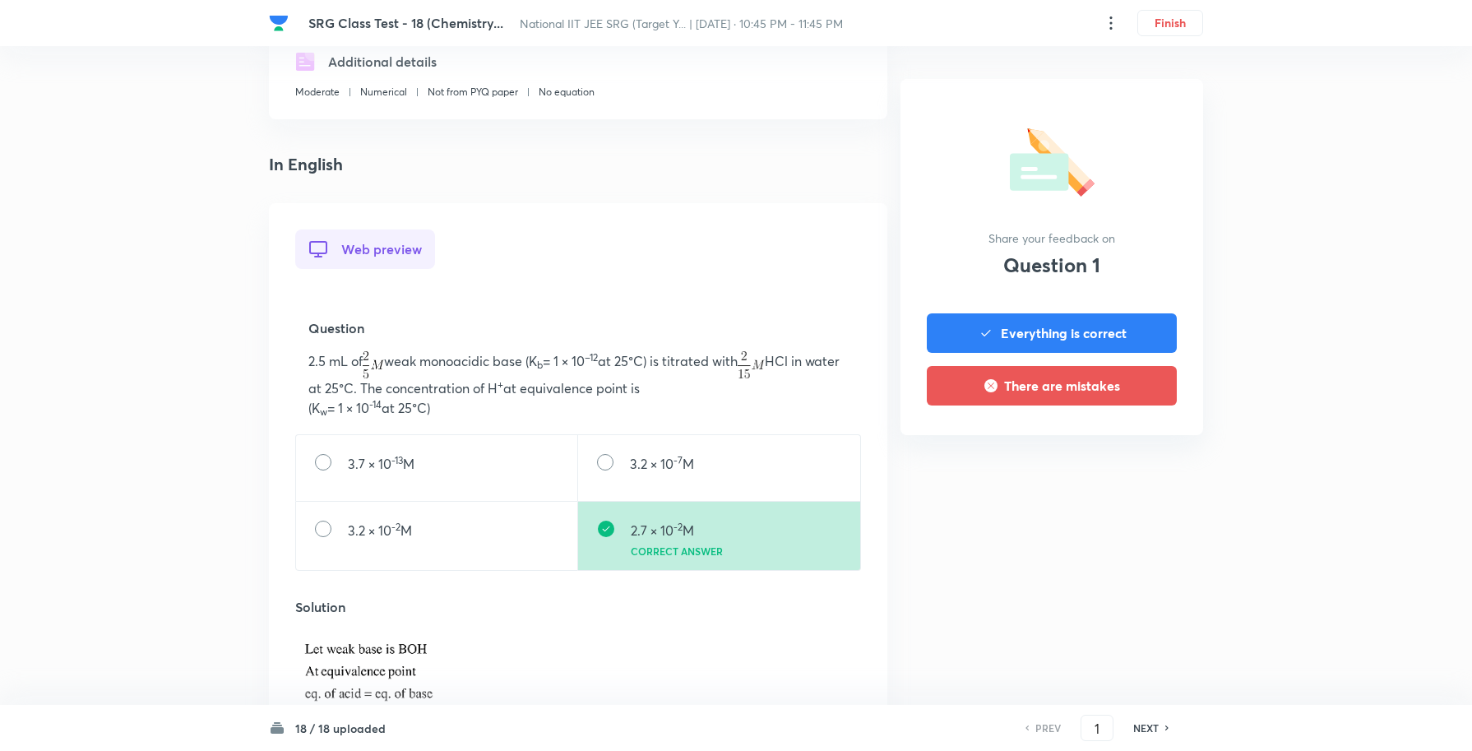
scroll to position [411, 0]
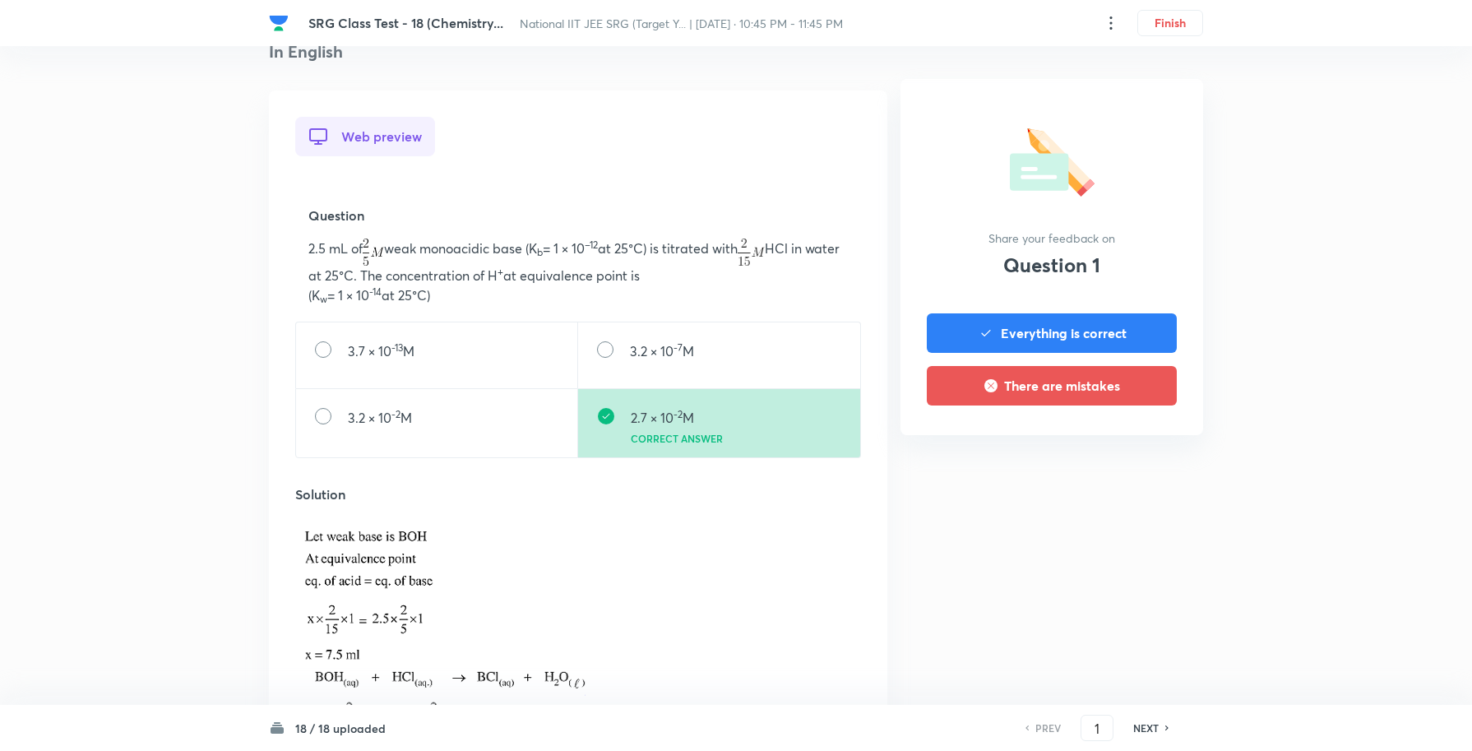
click at [1145, 720] on div "PREV 1 ​ NEXT" at bounding box center [1097, 728] width 212 height 26
click at [1144, 732] on h6 "NEXT" at bounding box center [1145, 727] width 25 height 15
type input "2"
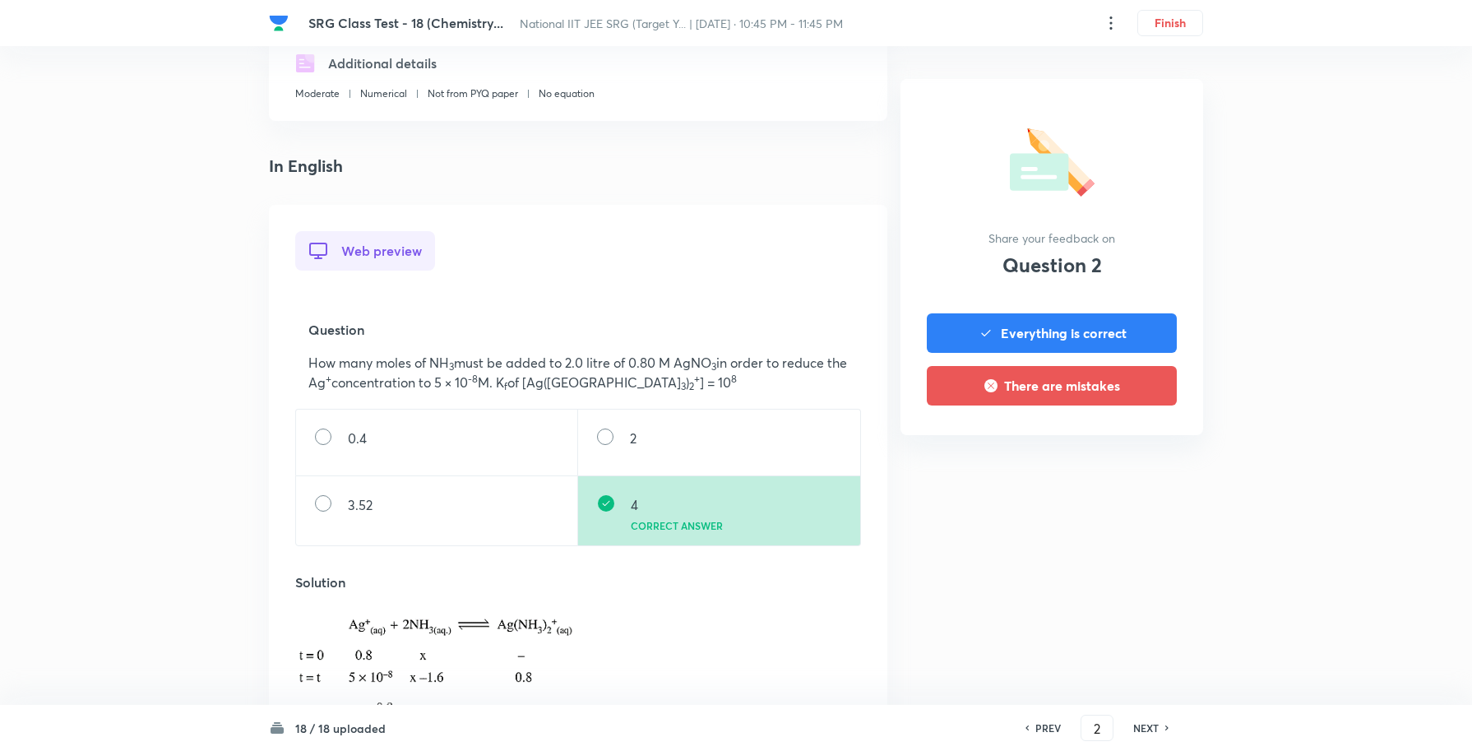
scroll to position [308, 0]
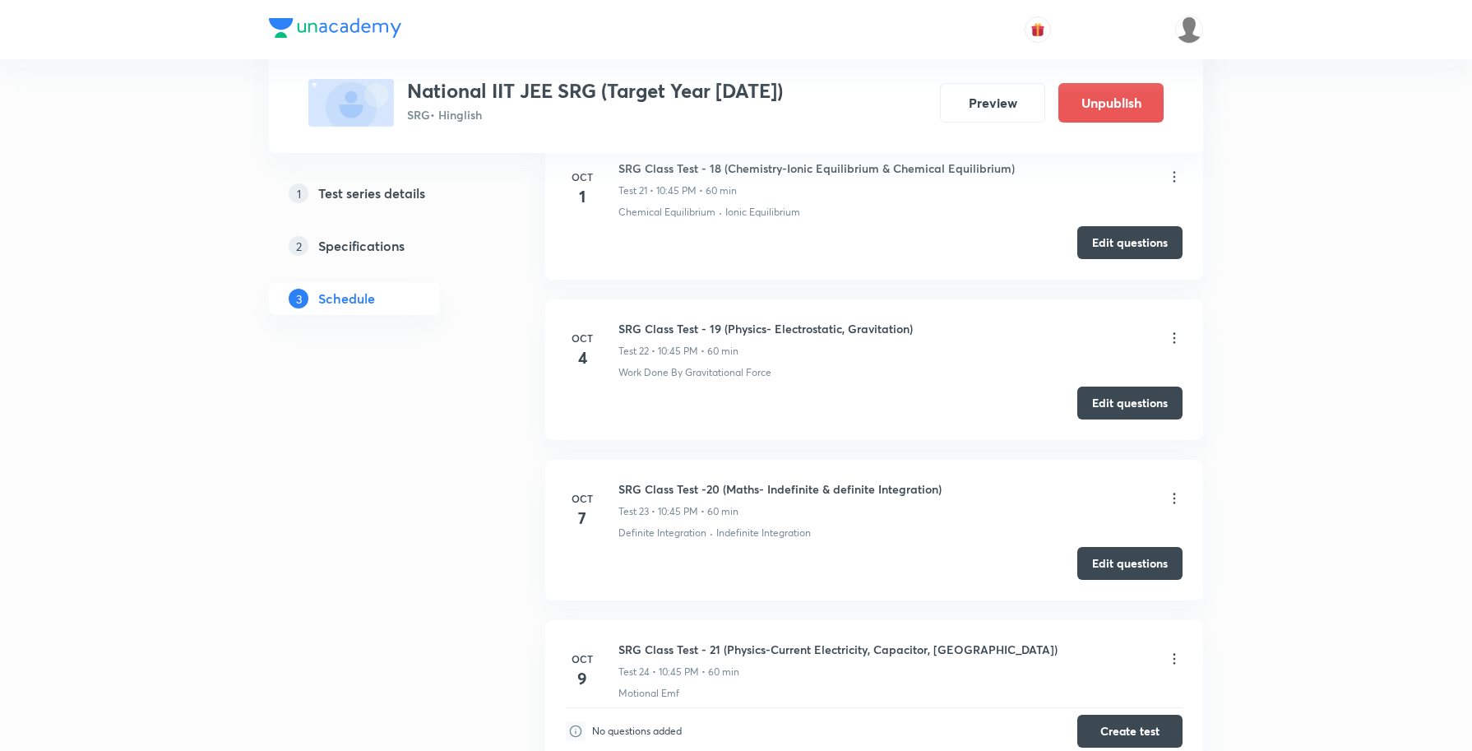
scroll to position [4420, 0]
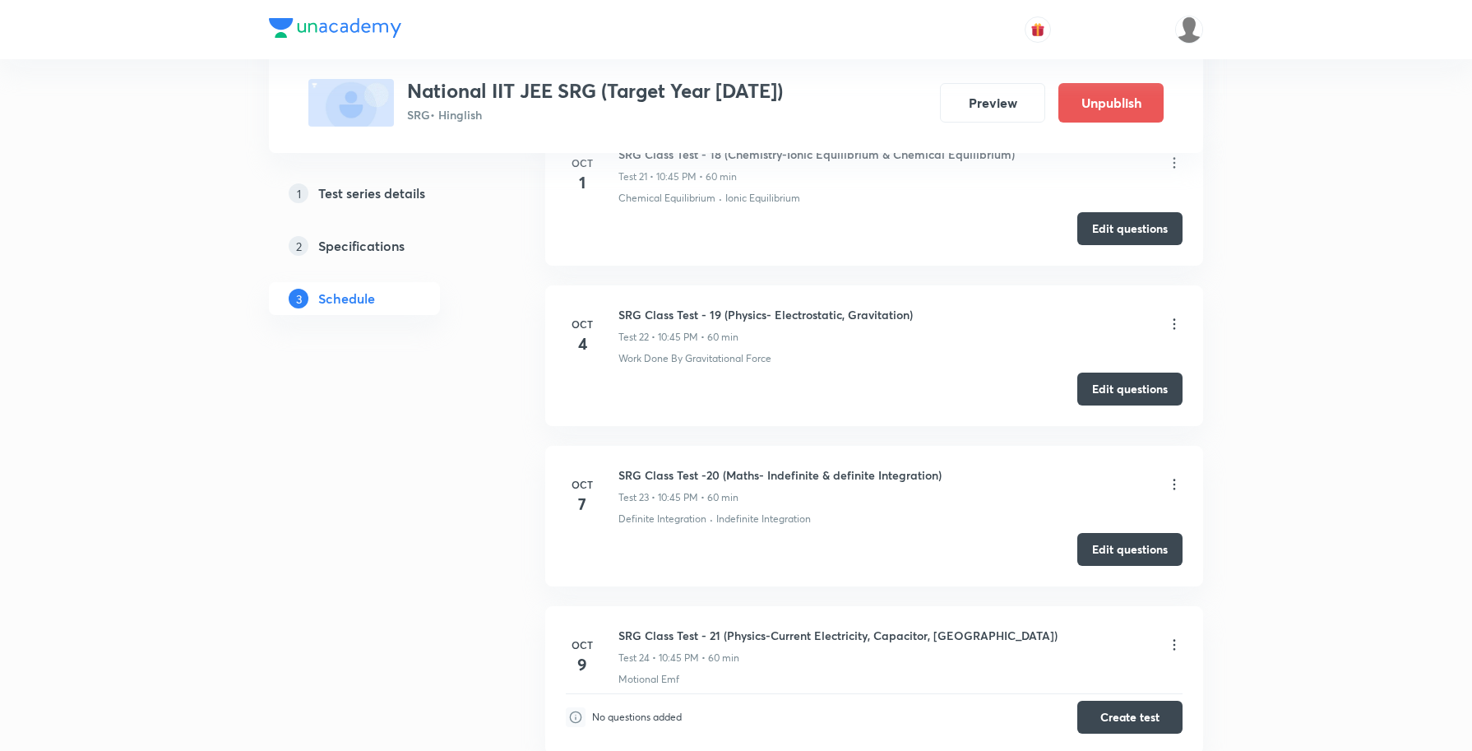
click at [1173, 332] on icon at bounding box center [1174, 324] width 16 height 16
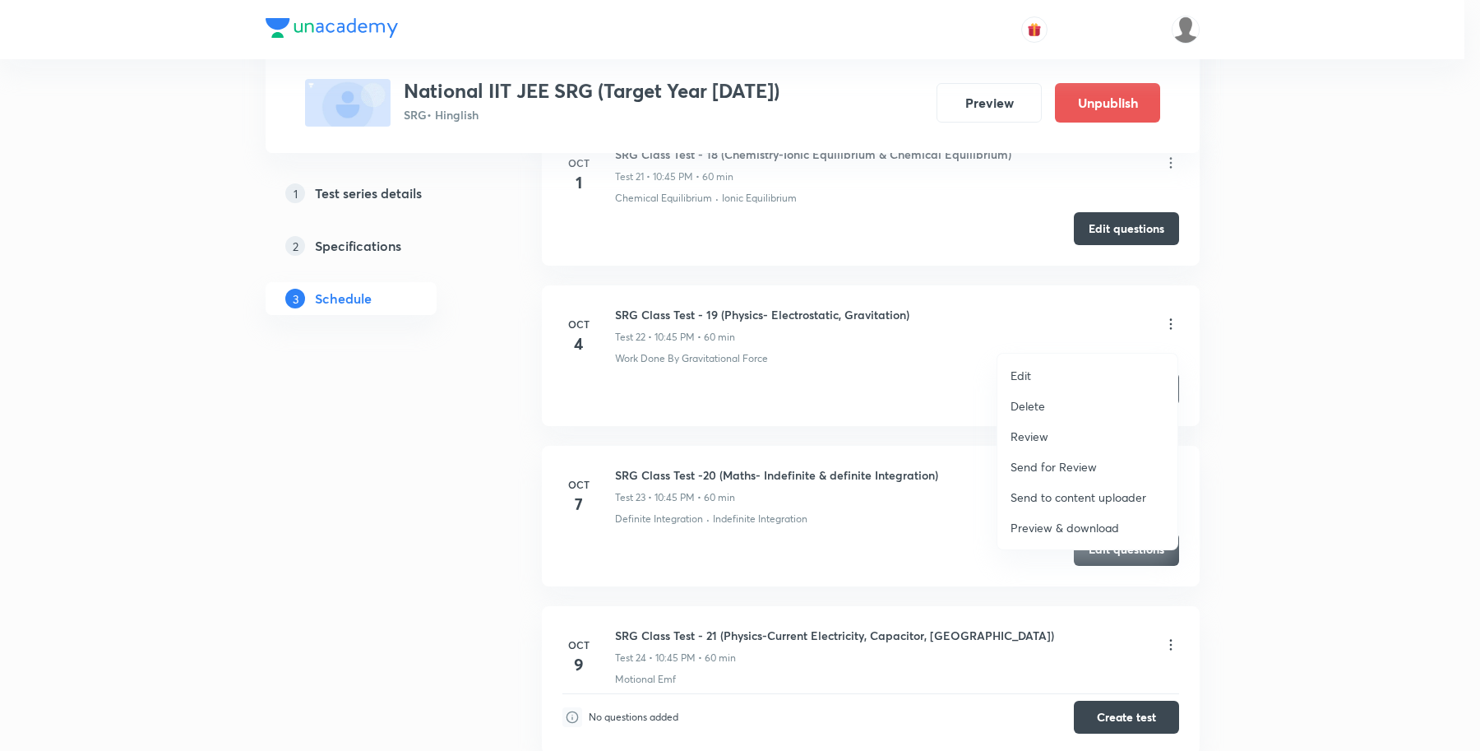
click at [1045, 436] on p "Review" at bounding box center [1030, 436] width 38 height 17
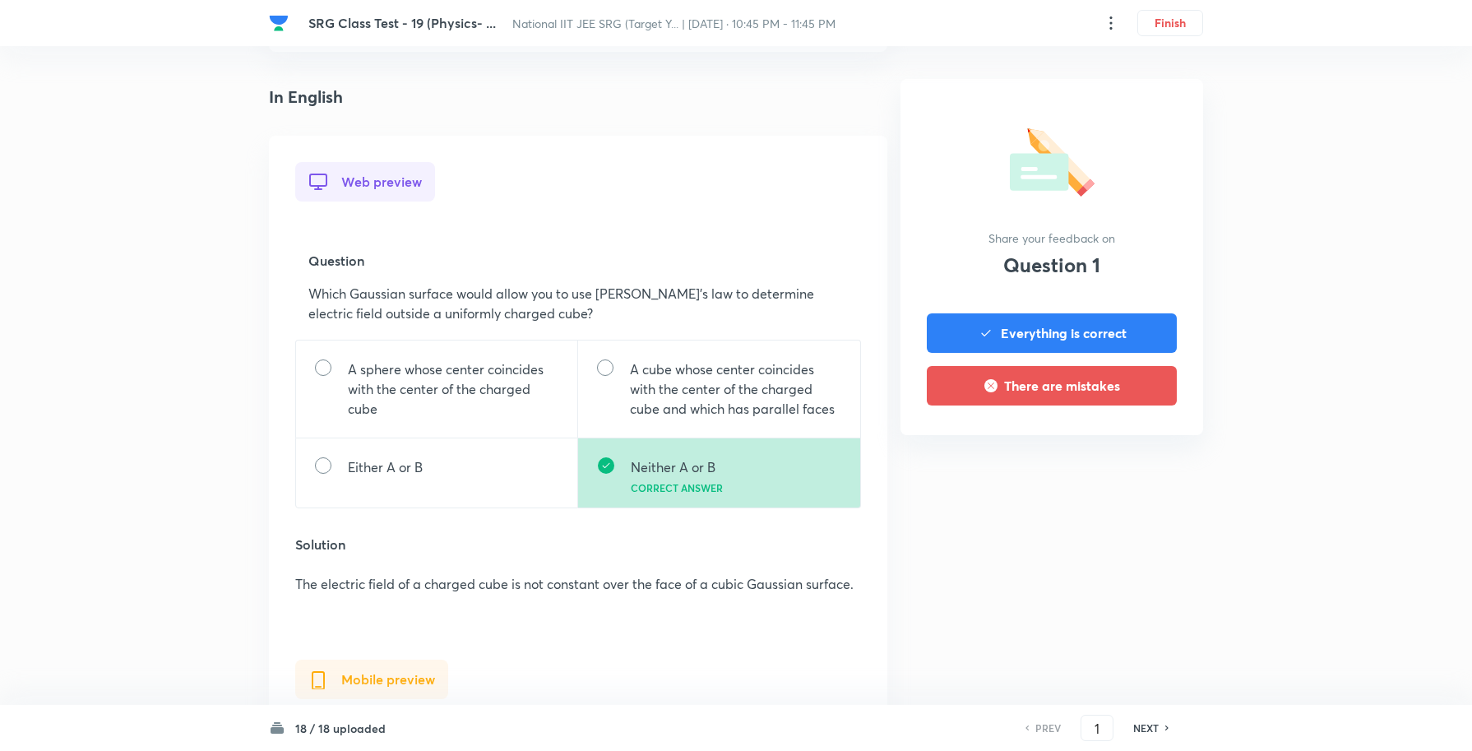
scroll to position [617, 0]
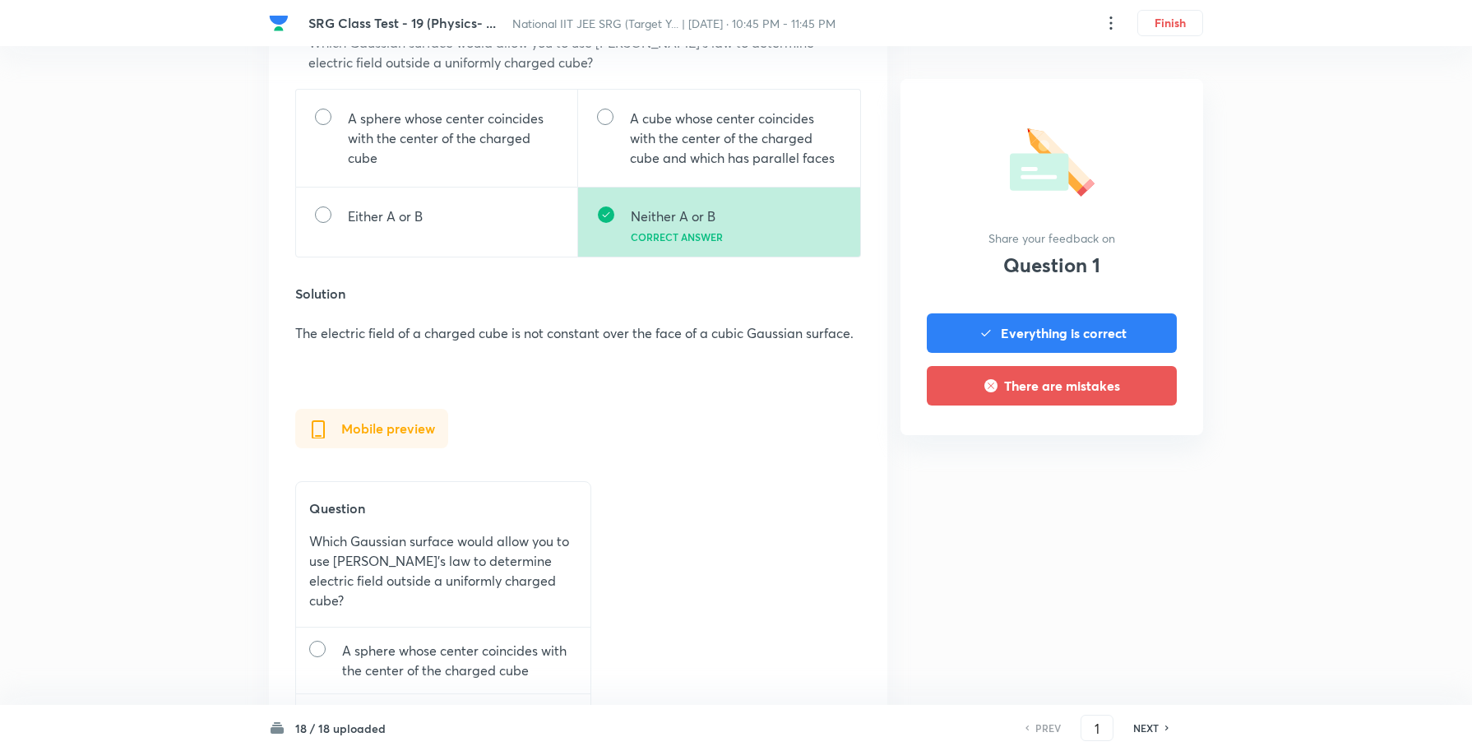
click at [1143, 725] on h6 "NEXT" at bounding box center [1145, 727] width 25 height 15
type input "2"
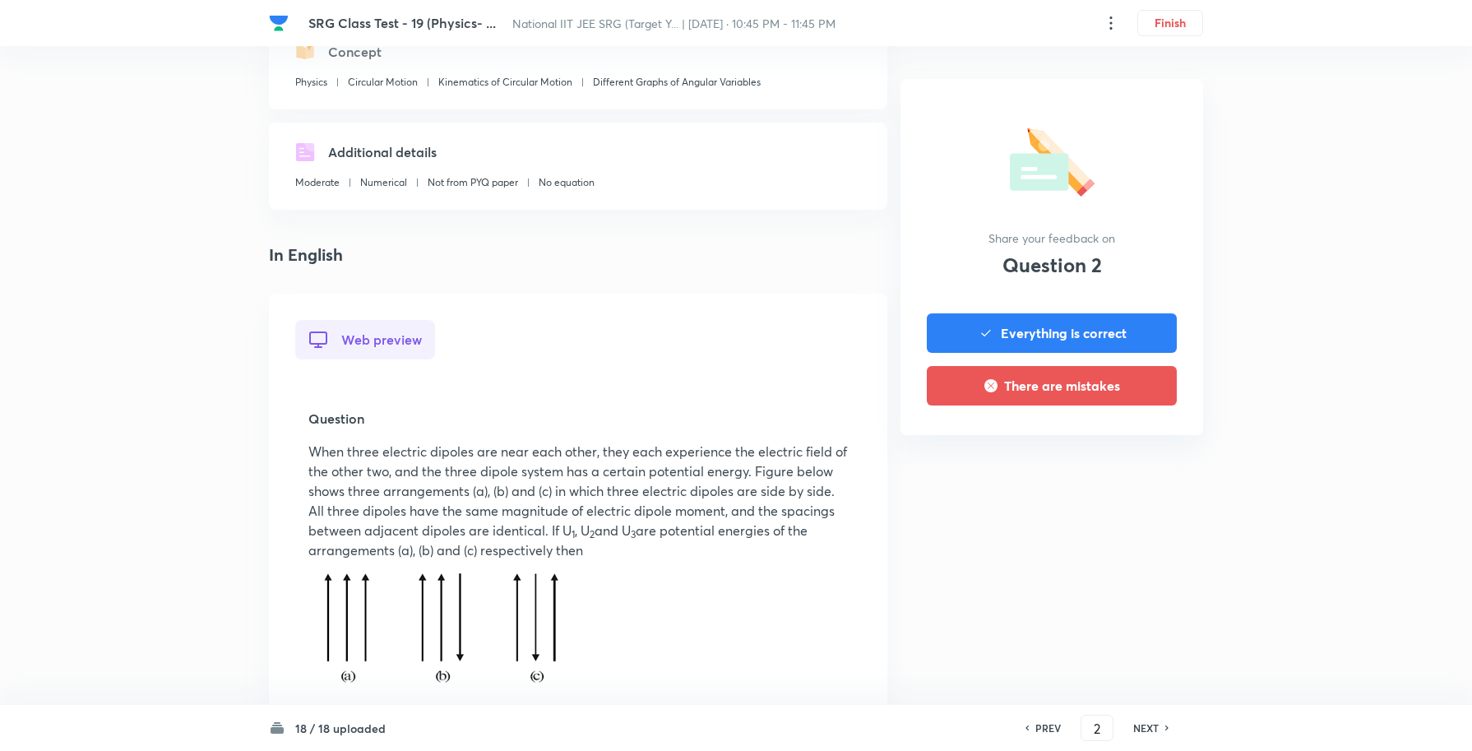
scroll to position [206, 0]
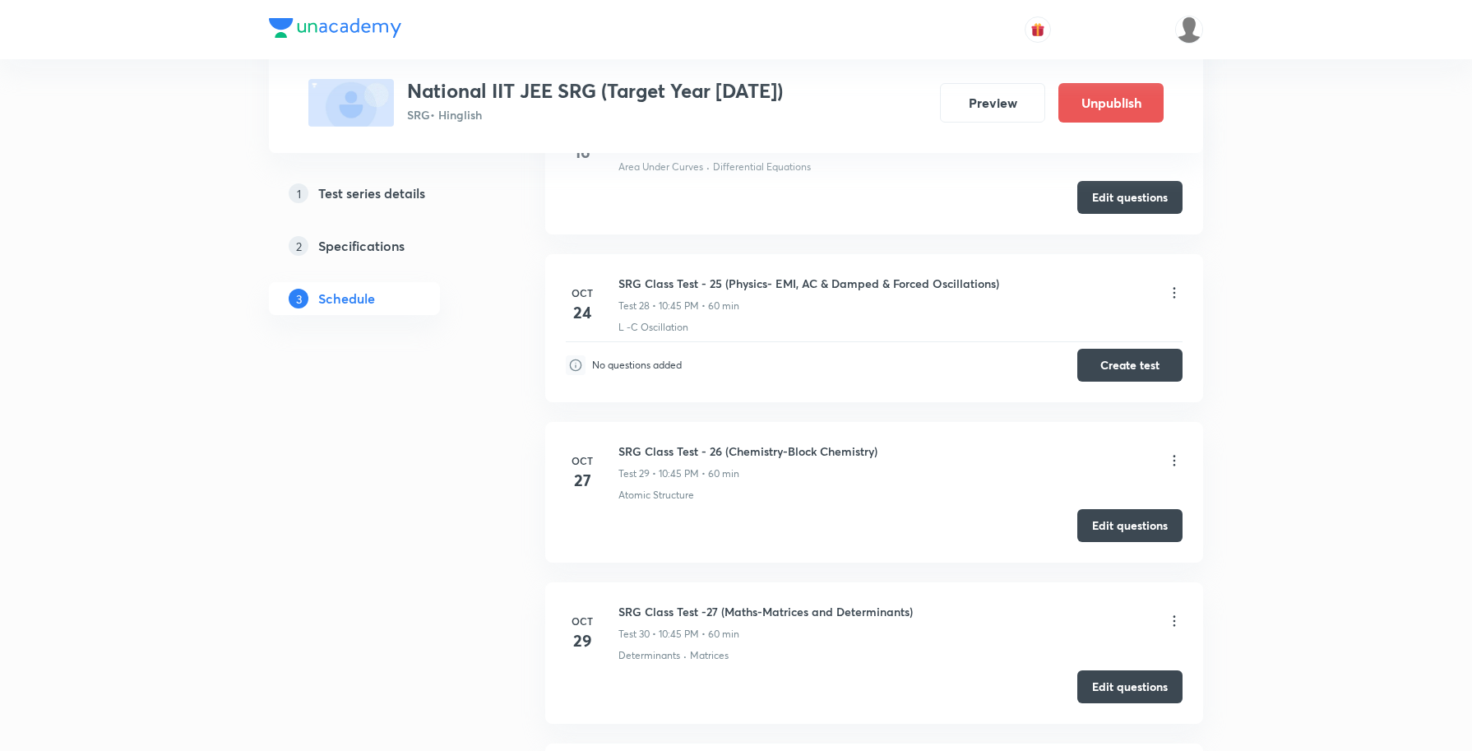
scroll to position [5448, 0]
